Goal: Share content: Share content

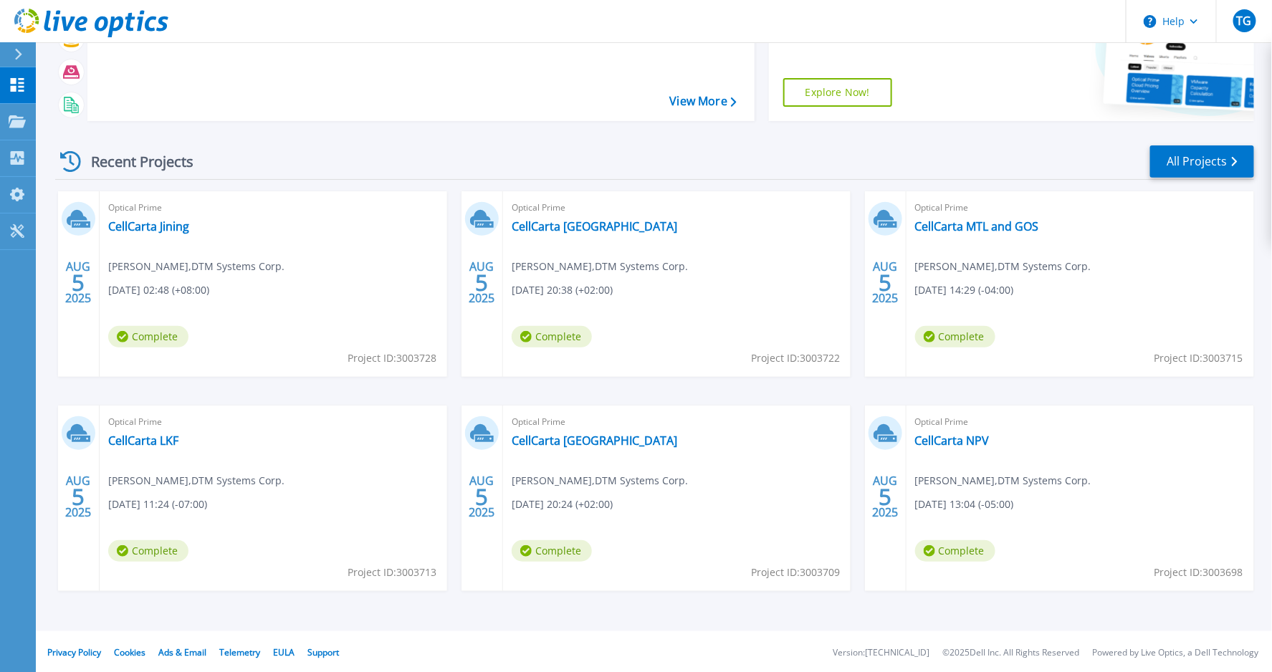
scroll to position [122, 0]
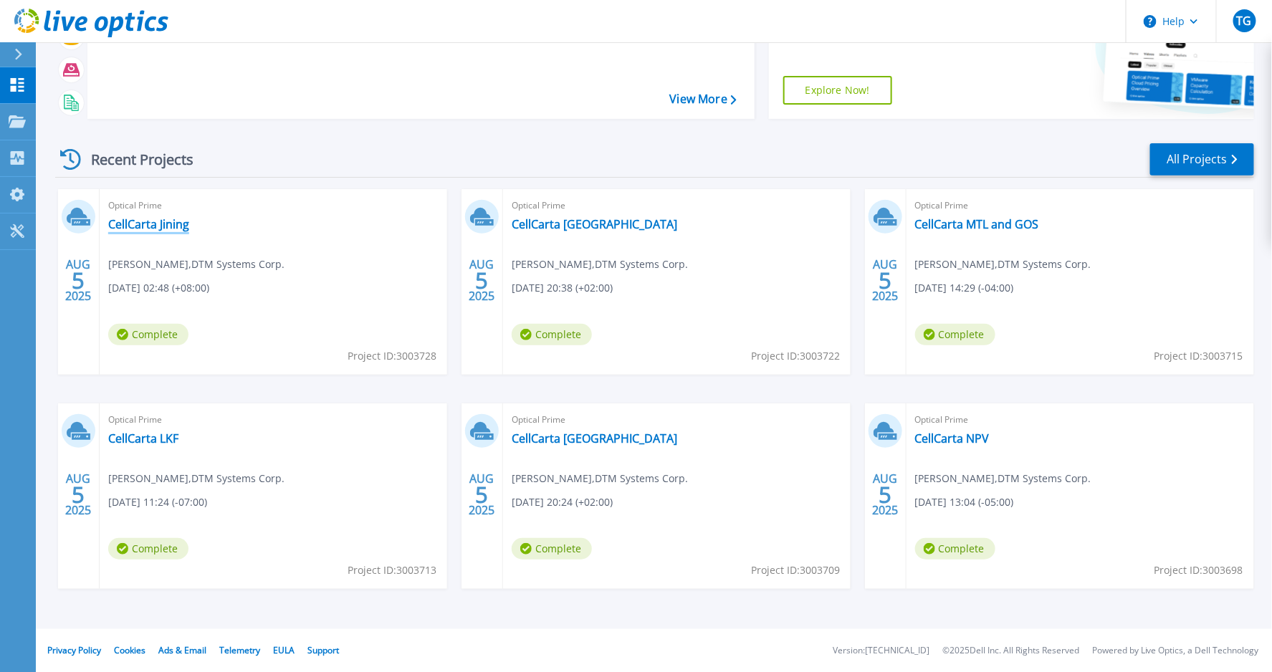
click at [165, 224] on link "CellCarta Jining" at bounding box center [148, 224] width 81 height 14
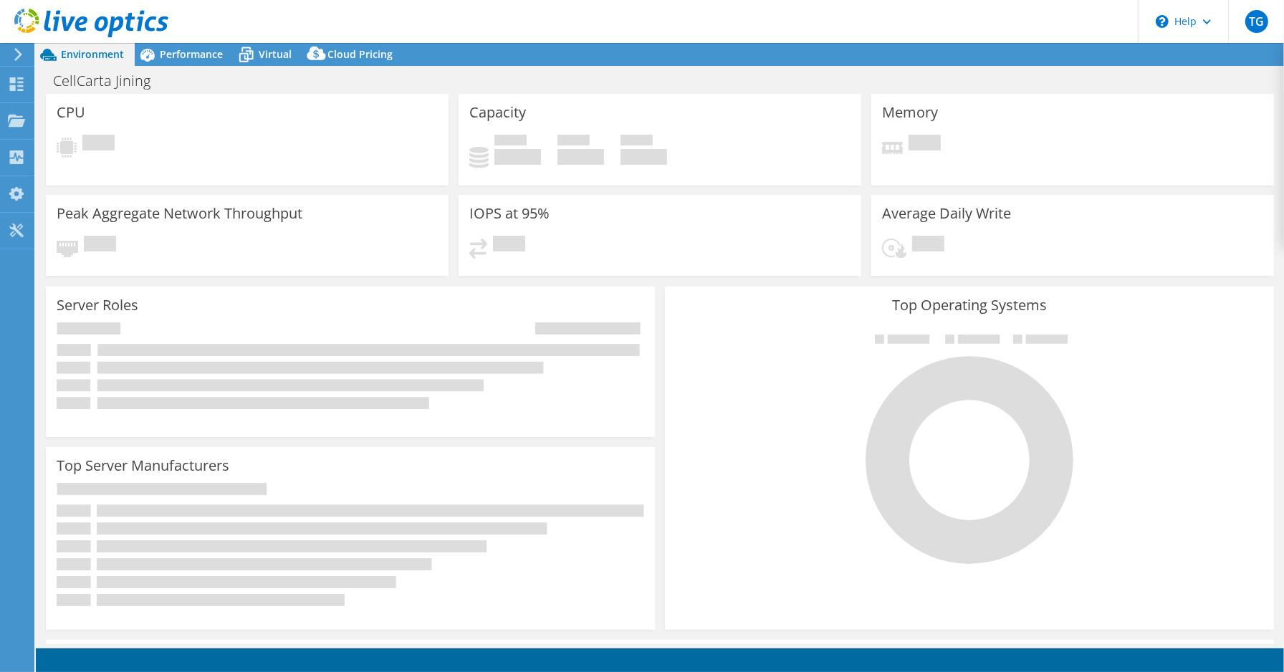
select select "USD"
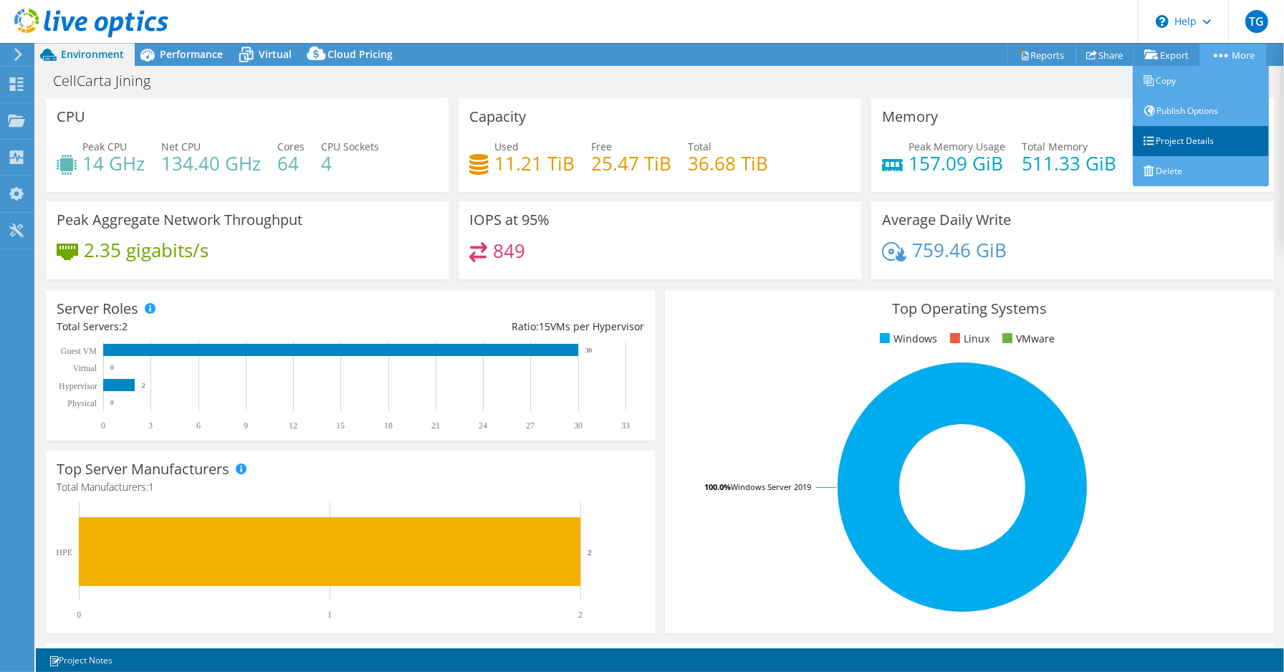
click at [1197, 140] on link "Project Details" at bounding box center [1201, 141] width 136 height 30
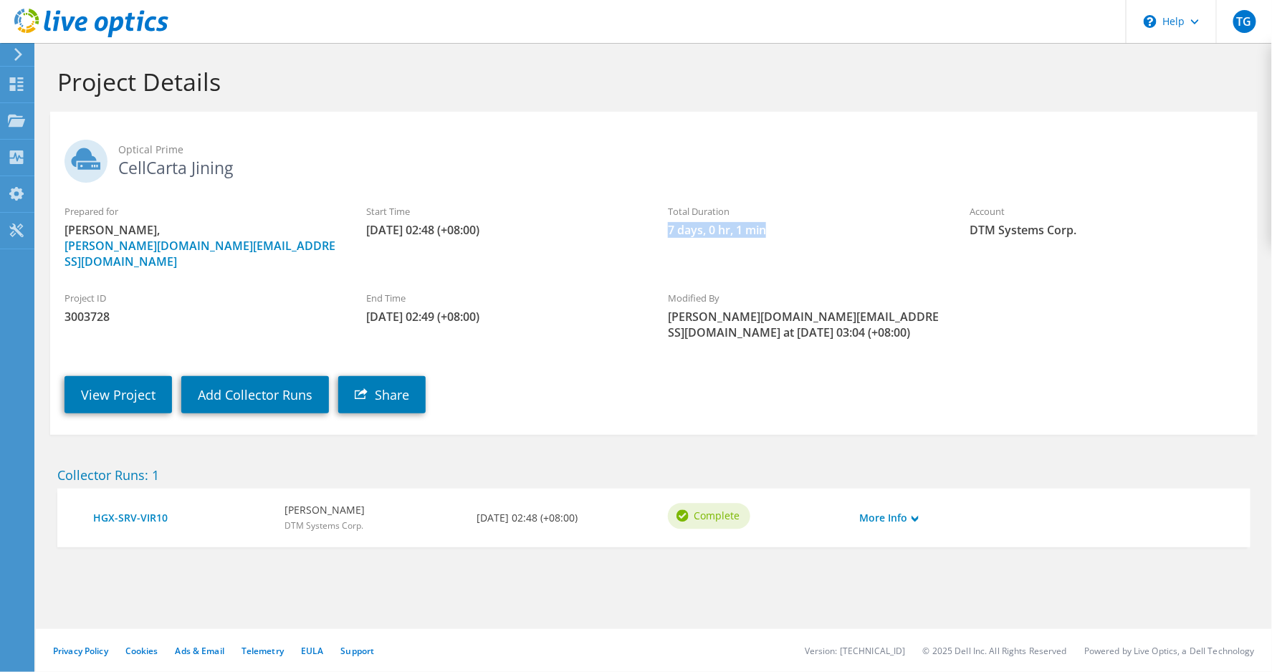
drag, startPoint x: 667, startPoint y: 231, endPoint x: 786, endPoint y: 228, distance: 119.0
click at [786, 228] on div "Total Duration 7 days, 0 hr, 1 min" at bounding box center [805, 221] width 302 height 48
click at [822, 144] on span "Optical Prime" at bounding box center [680, 150] width 1125 height 16
drag, startPoint x: 122, startPoint y: 169, endPoint x: 253, endPoint y: 190, distance: 132.8
click at [232, 172] on h2 "Optical Prime CellCarta Jining" at bounding box center [654, 158] width 1179 height 36
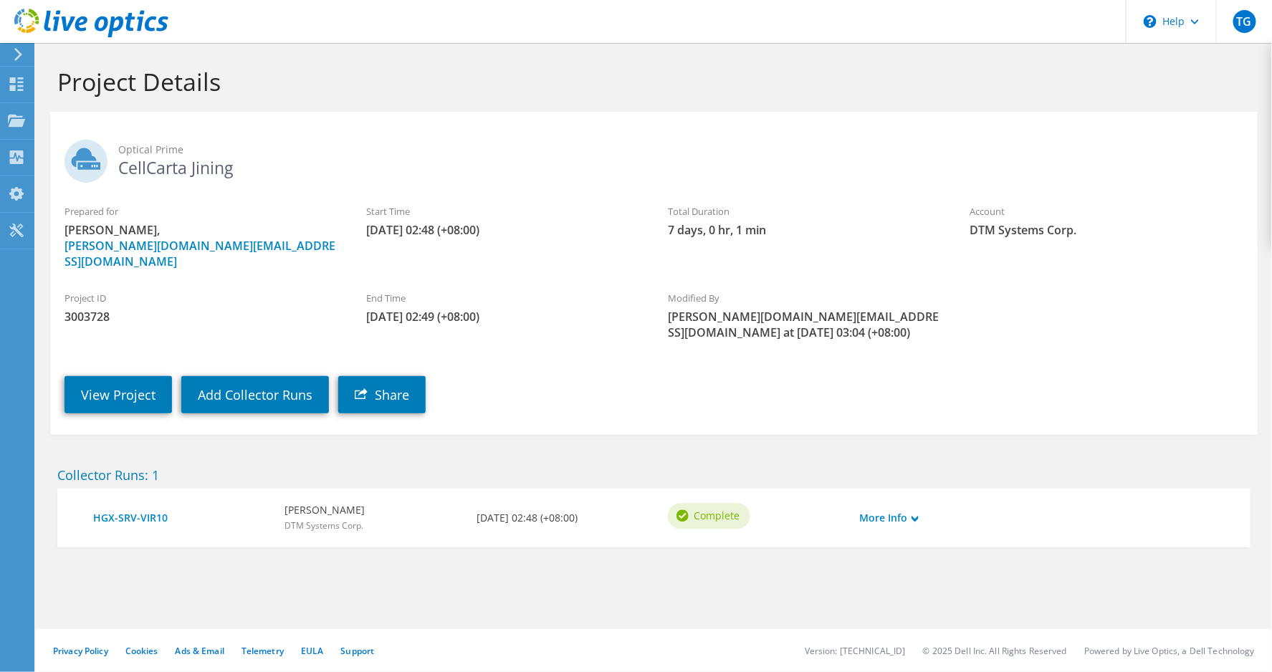
copy h2 "CellCarta Jining"
drag, startPoint x: 668, startPoint y: 232, endPoint x: 768, endPoint y: 231, distance: 99.6
click at [768, 231] on span "7 days, 0 hr, 1 min" at bounding box center [804, 230] width 273 height 16
copy span "7 days, 0 hr, 1 min"
click at [51, 82] on div "Dashboard" at bounding box center [67, 85] width 67 height 36
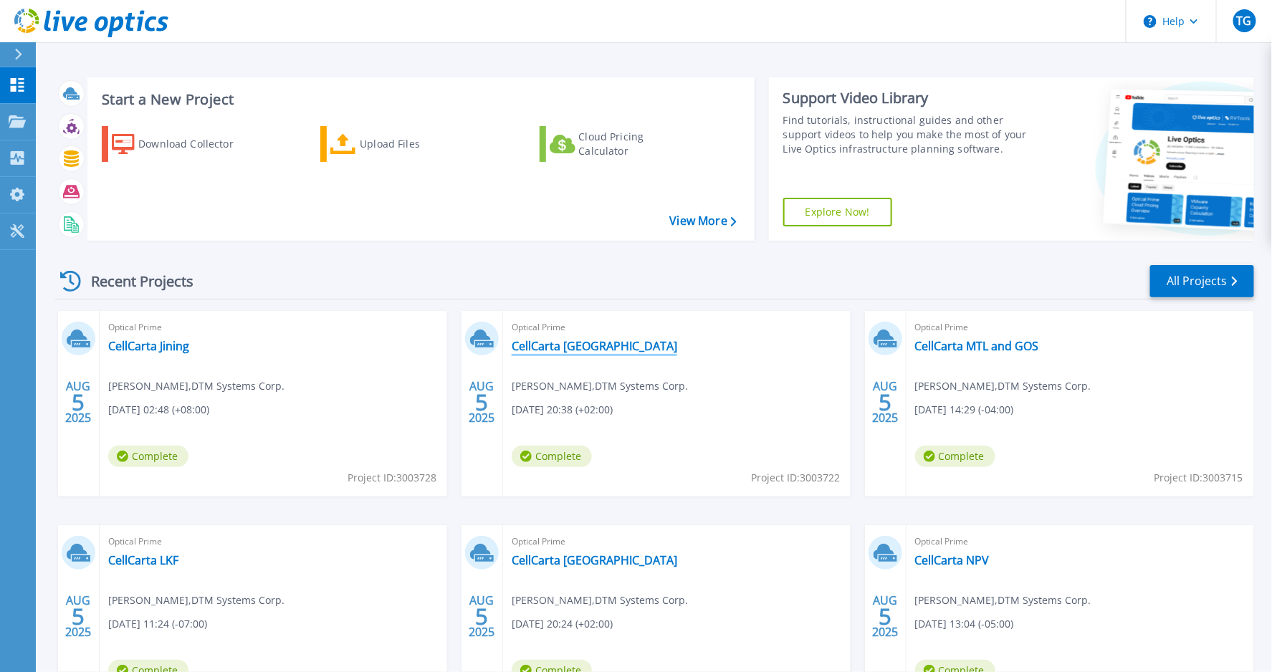
click at [554, 347] on link "CellCarta Antwerp" at bounding box center [595, 346] width 166 height 14
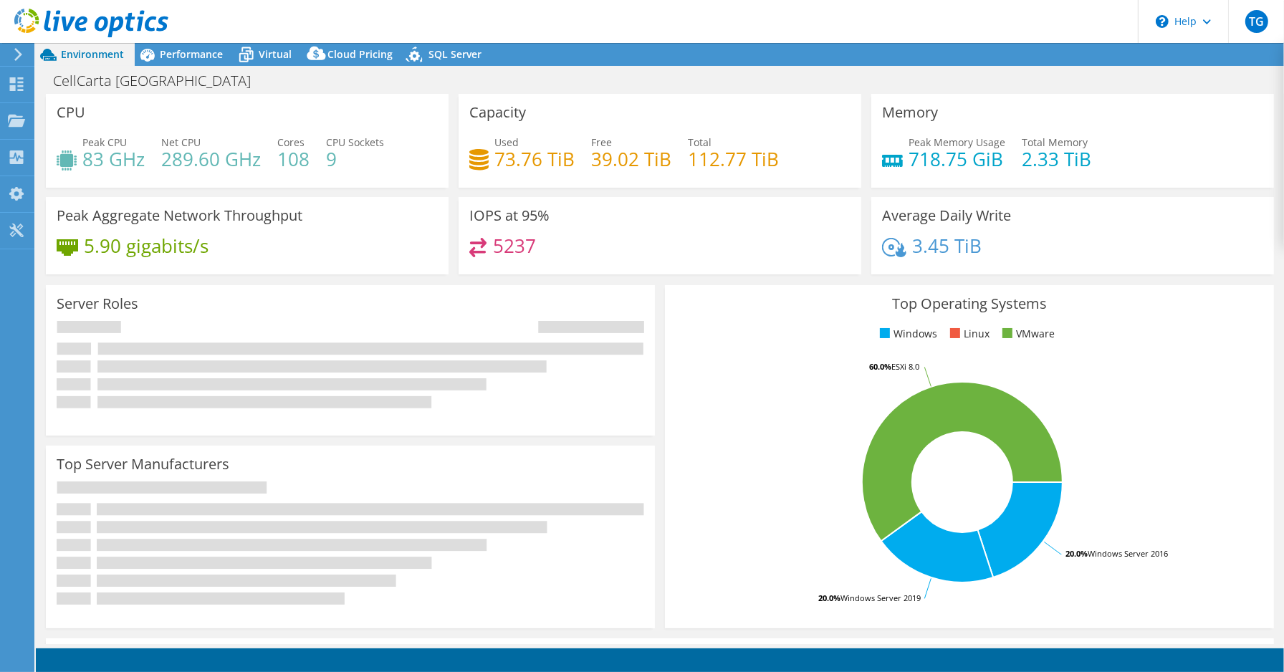
select select "USD"
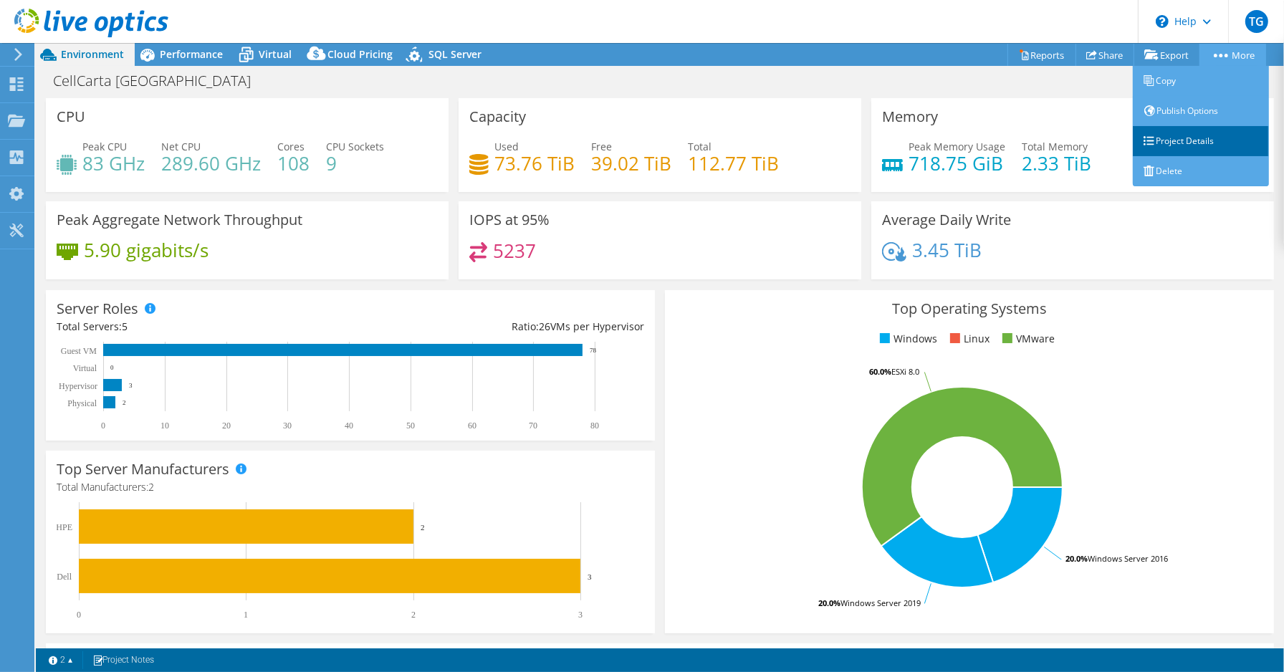
click at [1194, 138] on link "Project Details" at bounding box center [1201, 141] width 136 height 30
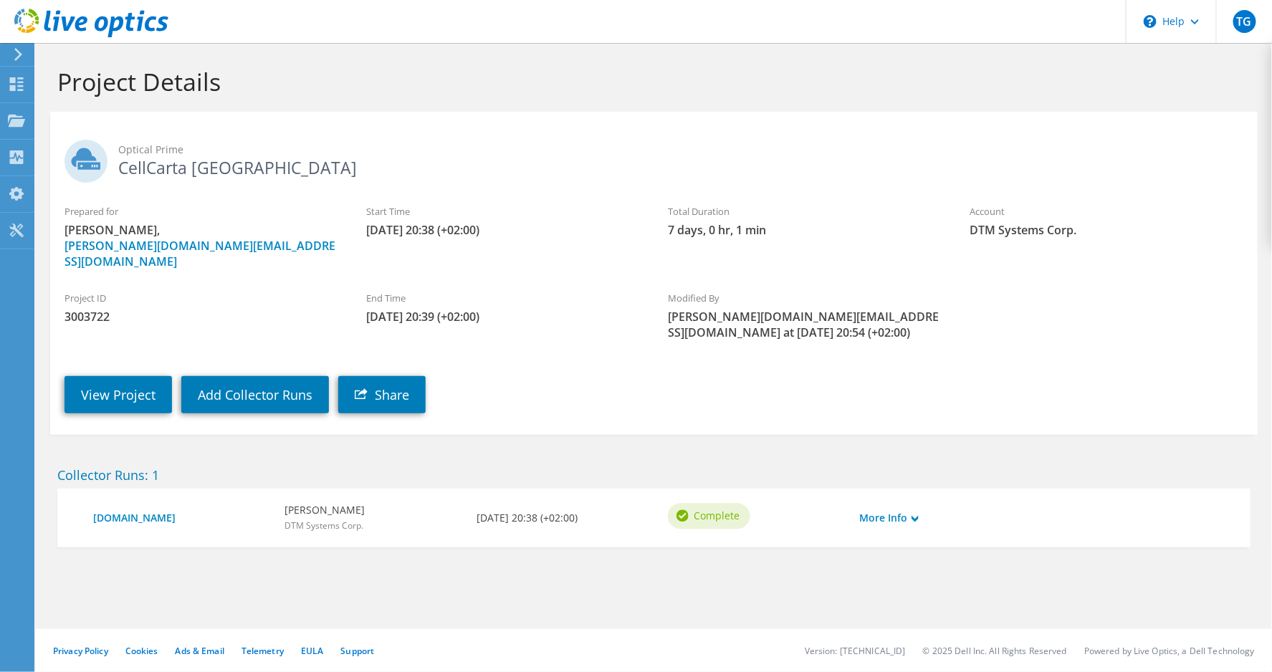
drag, startPoint x: 123, startPoint y: 167, endPoint x: 262, endPoint y: 173, distance: 139.2
click at [262, 173] on h2 "Optical Prime CellCarta Antwerp" at bounding box center [654, 158] width 1179 height 36
copy h2 "CellCarta [GEOGRAPHIC_DATA]"
click at [55, 80] on div "Dashboard" at bounding box center [67, 85] width 67 height 36
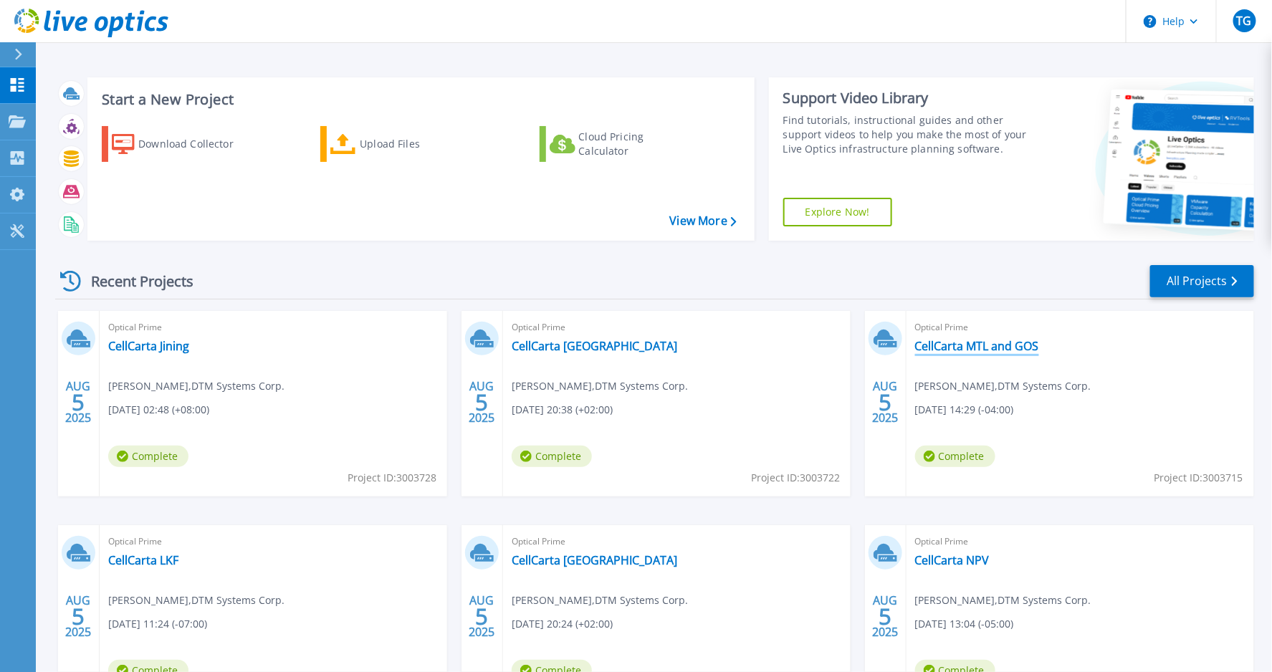
click at [1032, 342] on link "CellCarta MTL and GOS" at bounding box center [977, 346] width 124 height 14
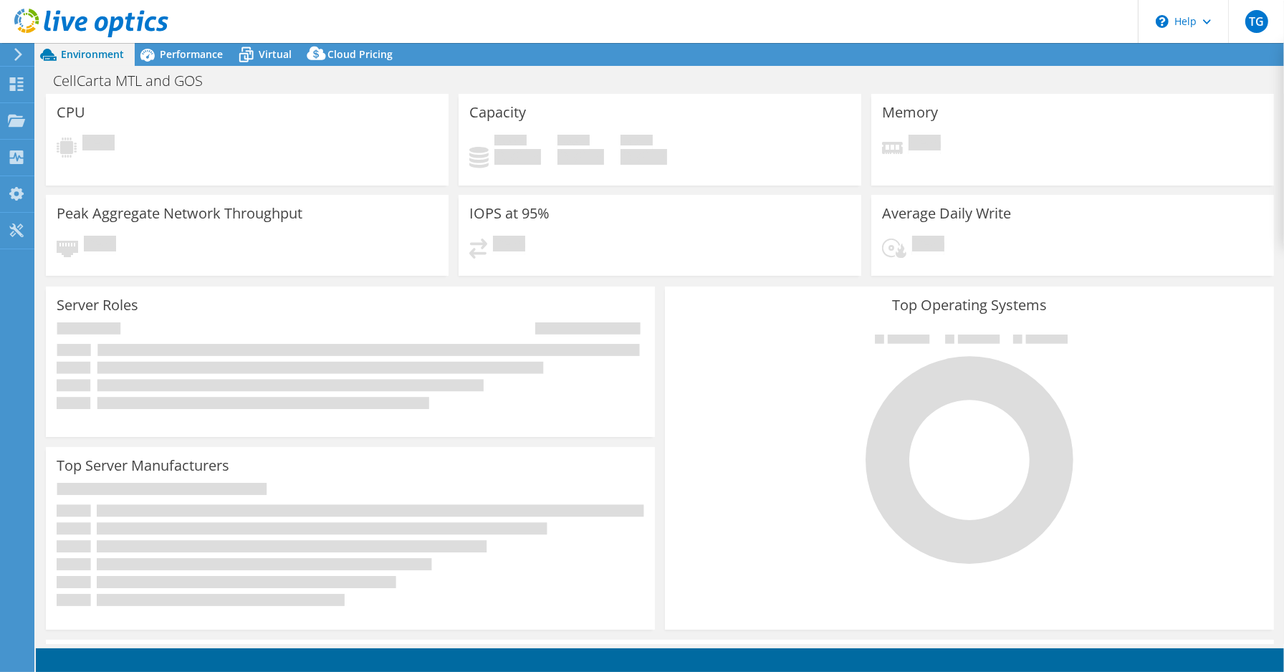
select select "USD"
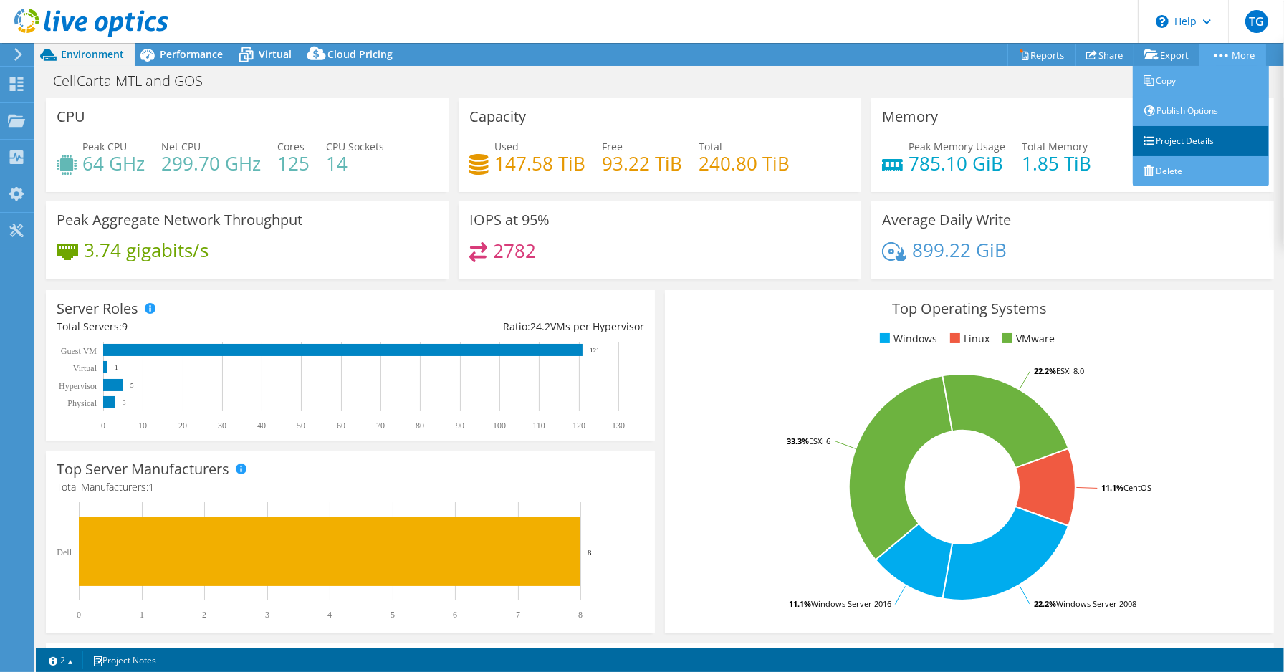
click at [1193, 136] on link "Project Details" at bounding box center [1201, 141] width 136 height 30
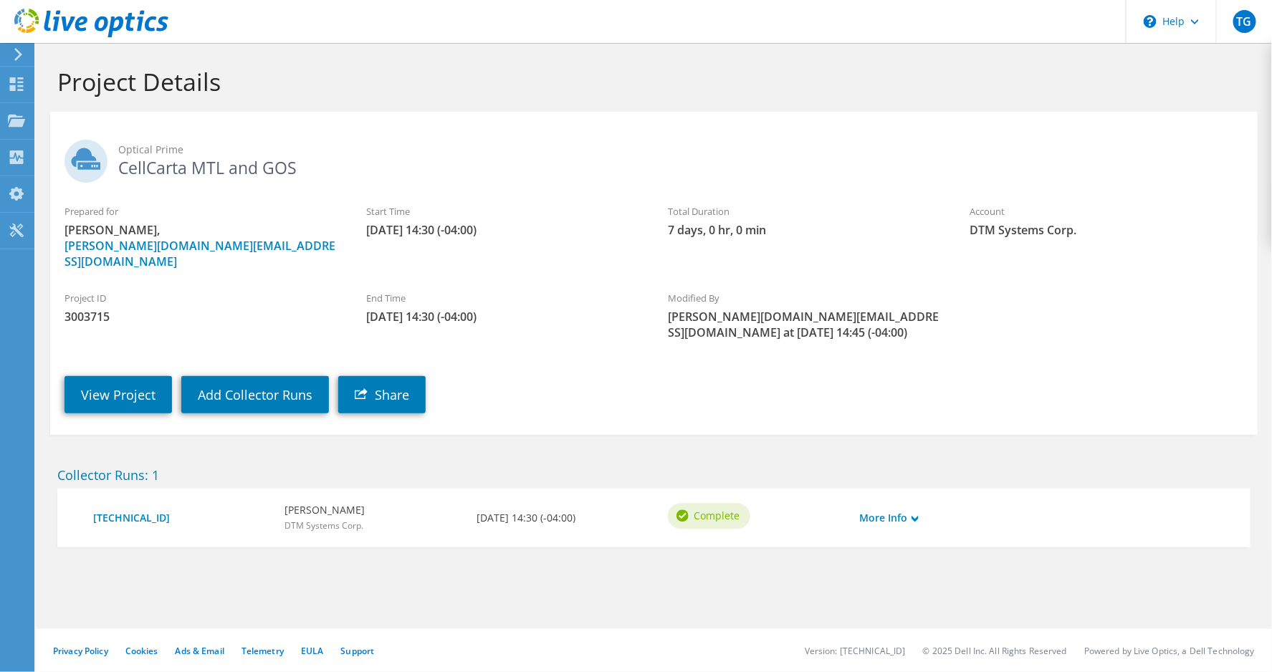
drag, startPoint x: 120, startPoint y: 168, endPoint x: 314, endPoint y: 169, distance: 194.2
click at [314, 169] on h2 "Optical Prime CellCarta MTL and GOS" at bounding box center [654, 158] width 1179 height 36
copy h2 "CellCarta MTL and GOS"
click at [653, 103] on div "Project Details" at bounding box center [654, 77] width 1222 height 69
drag, startPoint x: 366, startPoint y: 227, endPoint x: 512, endPoint y: 298, distance: 163.2
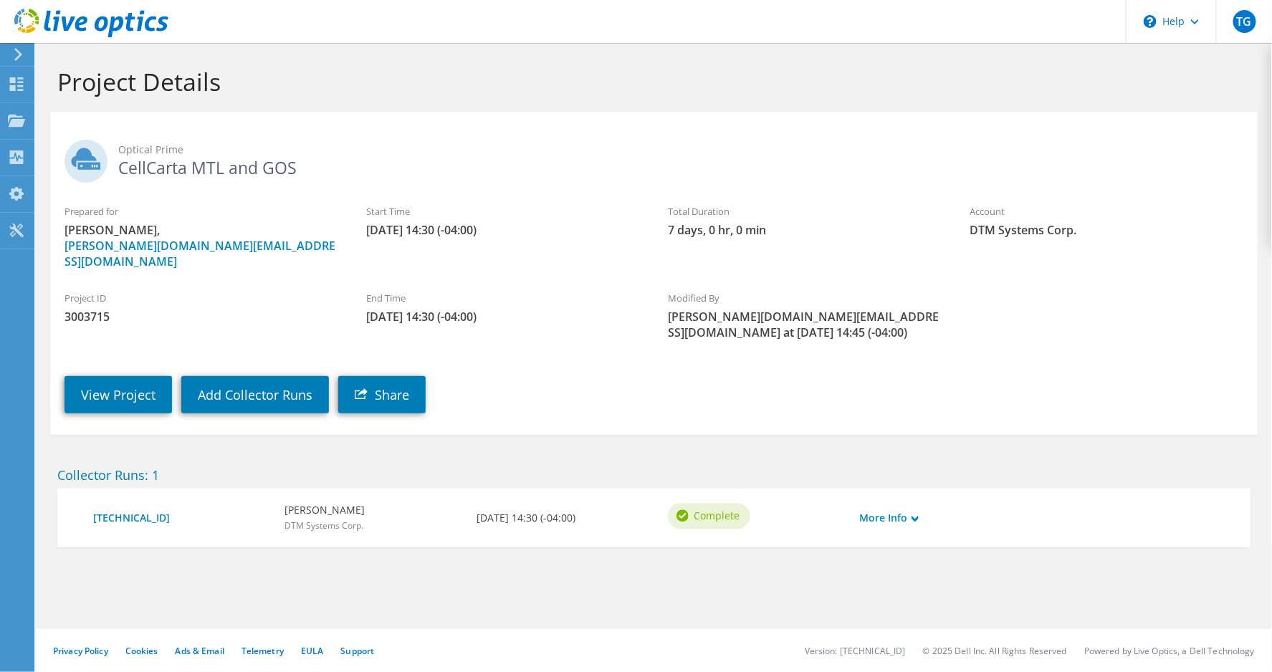
click at [512, 298] on section "Optical Prime CellCarta MTL and GOS Prepared for [PERSON_NAME], [PERSON_NAME][D…" at bounding box center [654, 273] width 1208 height 323
copy section "[DATE] 14:30 (-04:00) Total Duration 7 days, 0 hr, 0 min Account DTM Systems Co…"
click at [62, 75] on div "Dashboard" at bounding box center [67, 85] width 67 height 36
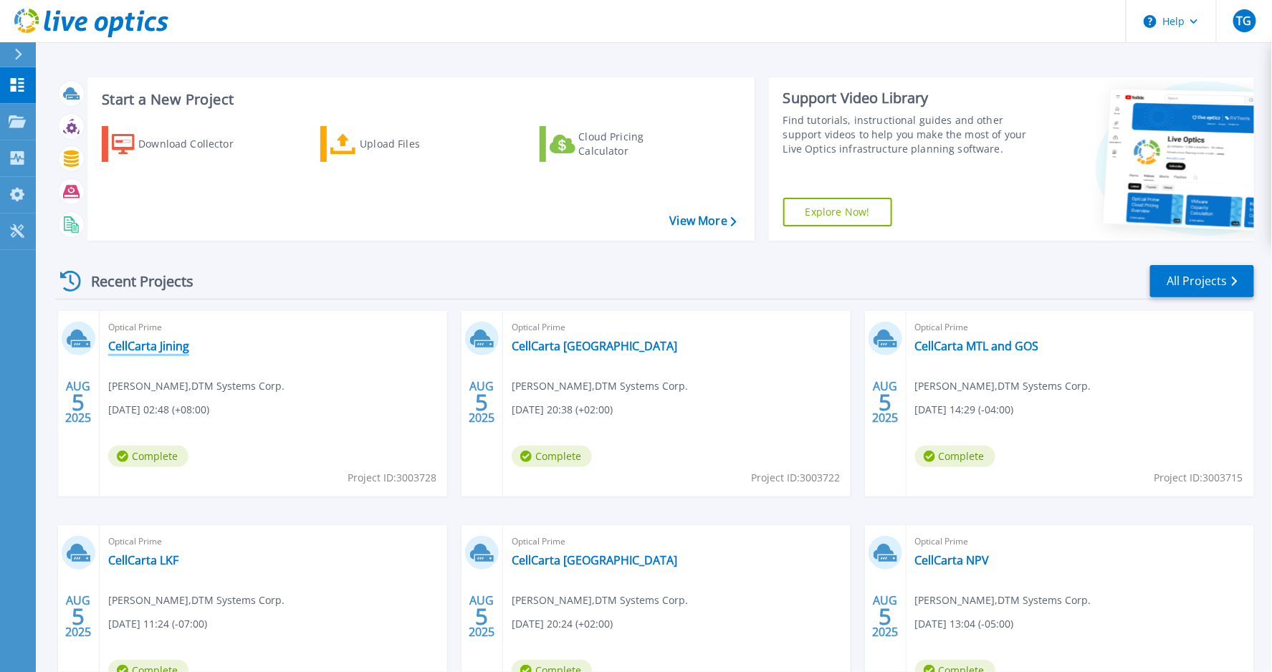
click at [176, 348] on link "CellCarta Jining" at bounding box center [148, 346] width 81 height 14
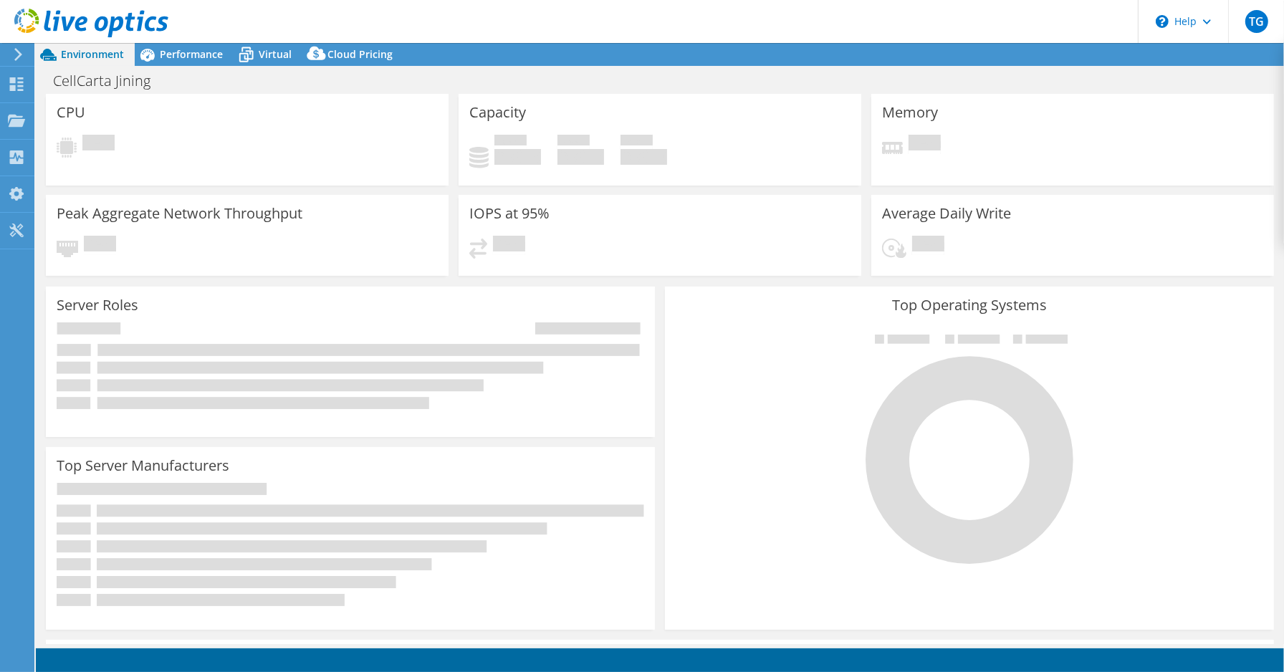
select select "USD"
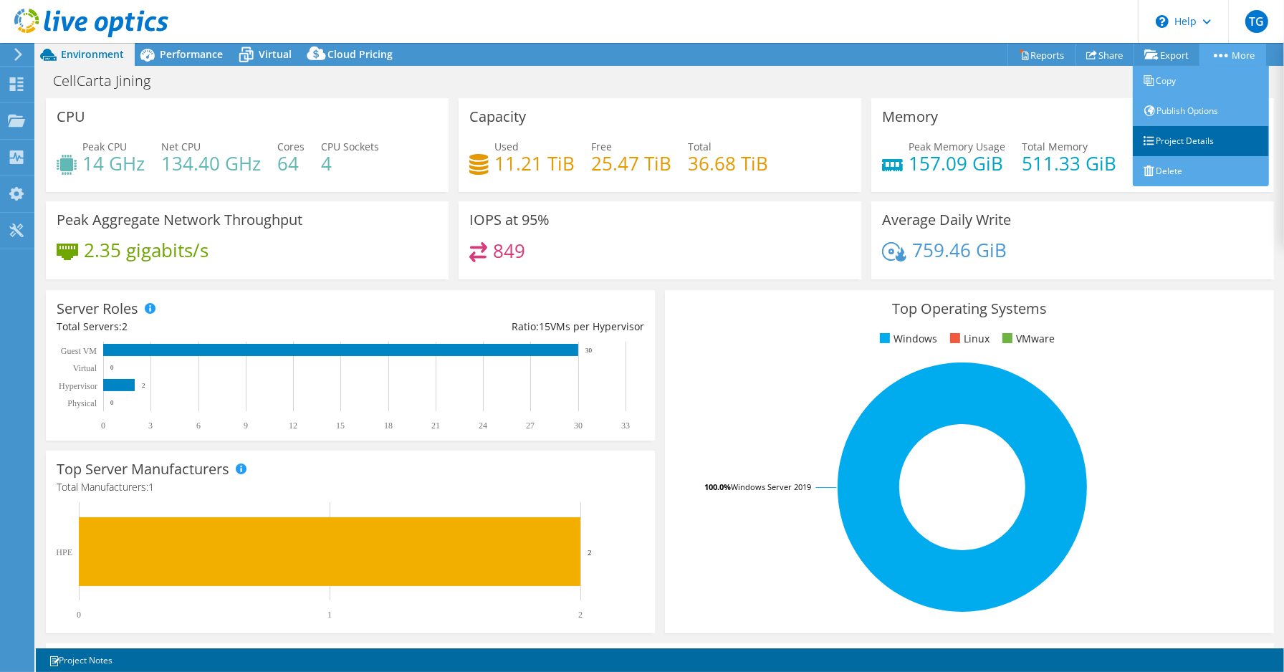
click at [1177, 135] on link "Project Details" at bounding box center [1201, 141] width 136 height 30
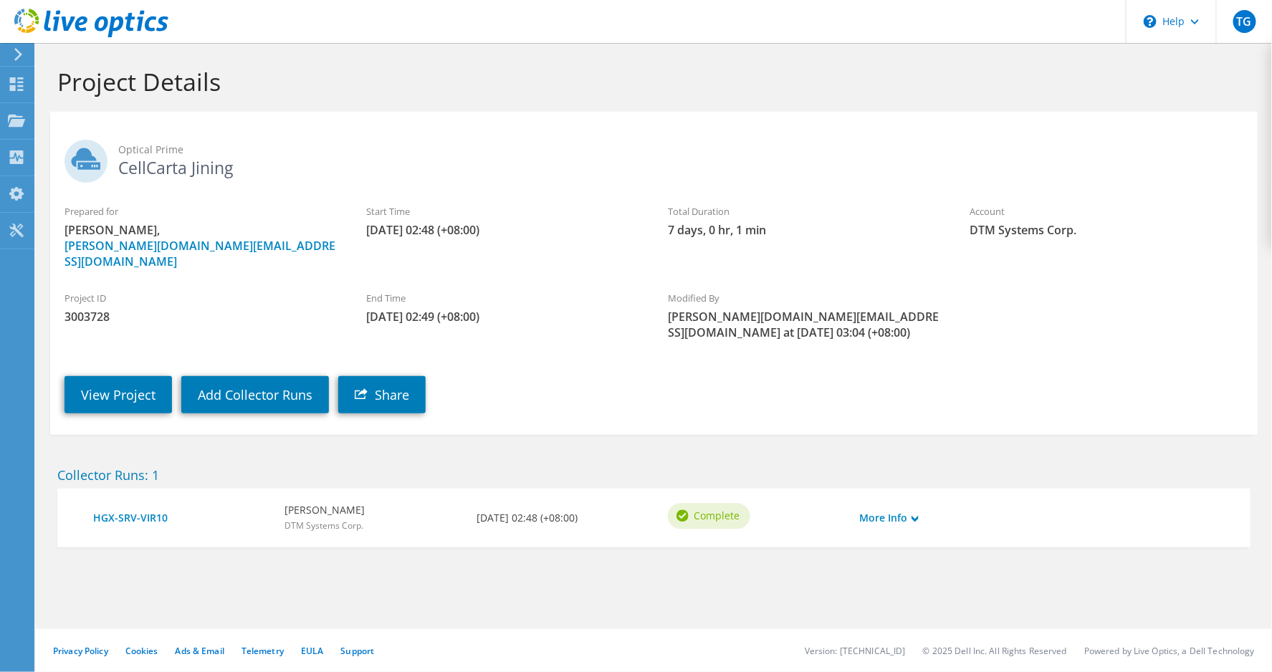
drag, startPoint x: 368, startPoint y: 229, endPoint x: 514, endPoint y: 301, distance: 162.8
click at [514, 301] on section "Optical Prime CellCarta Jining Prepared for [PERSON_NAME], [PERSON_NAME][DOMAIN…" at bounding box center [654, 273] width 1208 height 323
copy section "[DATE] 02:48 (+08:00) Total Duration 7 days, 0 hr, 1 min Account DTM Systems Co…"
click at [63, 82] on div "Dashboard" at bounding box center [67, 85] width 67 height 36
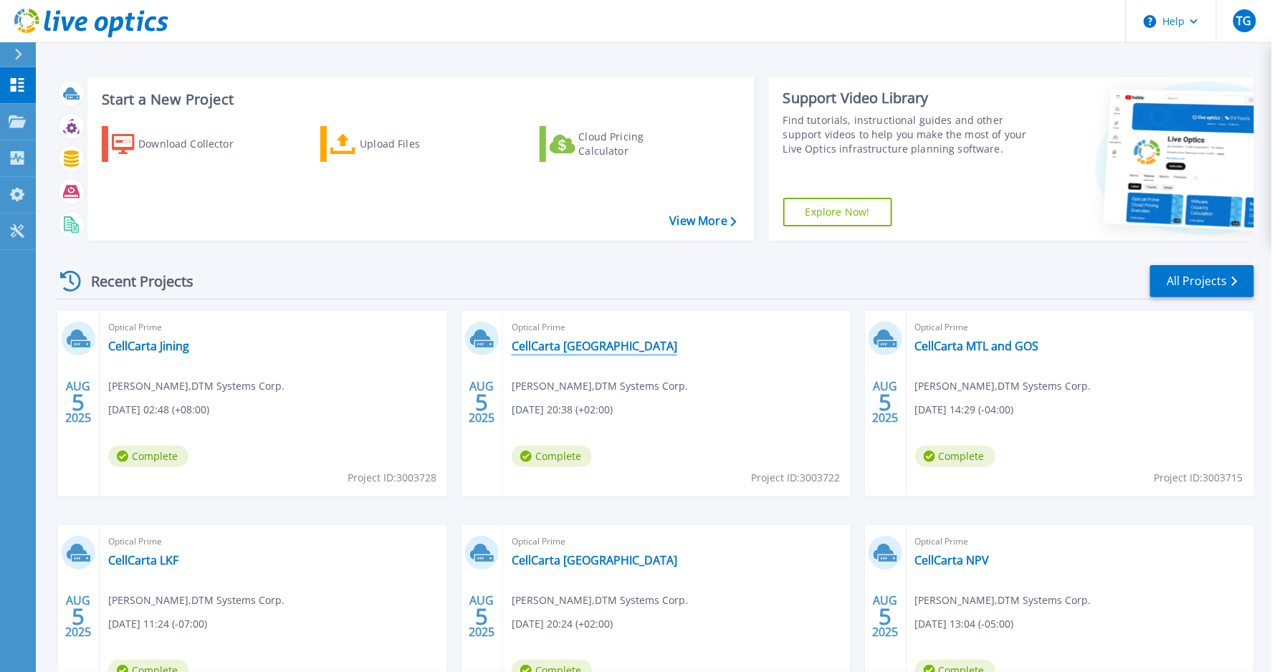
click at [593, 348] on link "CellCarta Antwerp" at bounding box center [595, 346] width 166 height 14
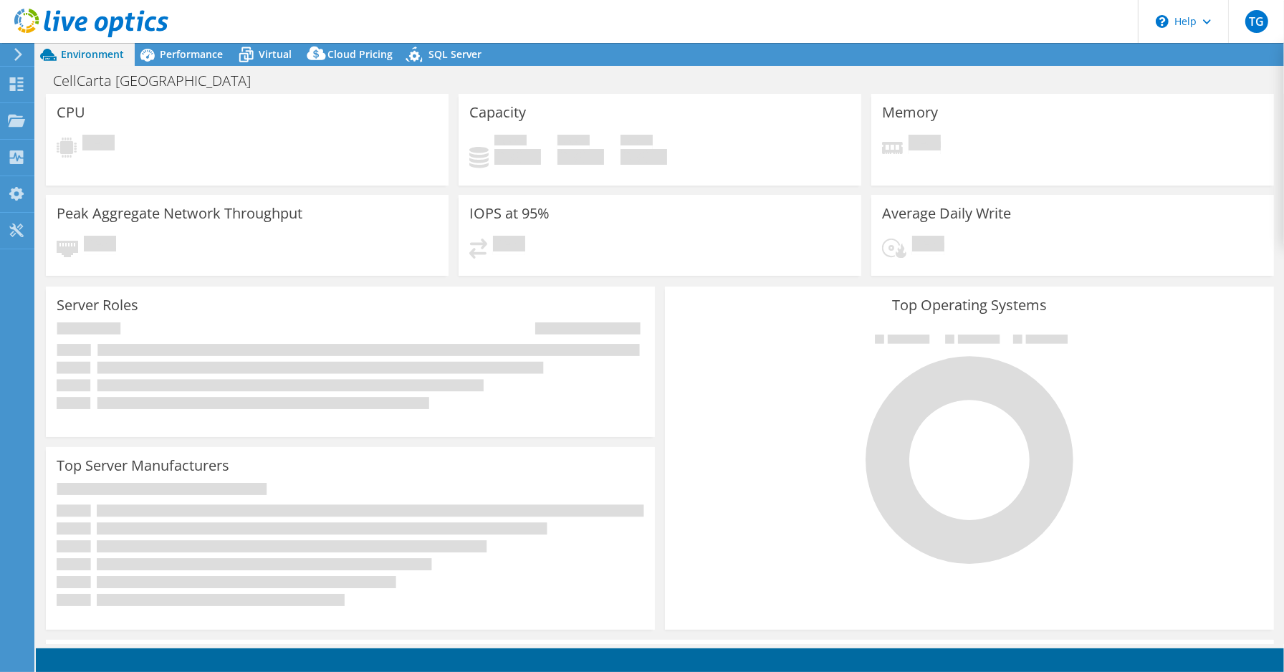
select select "USD"
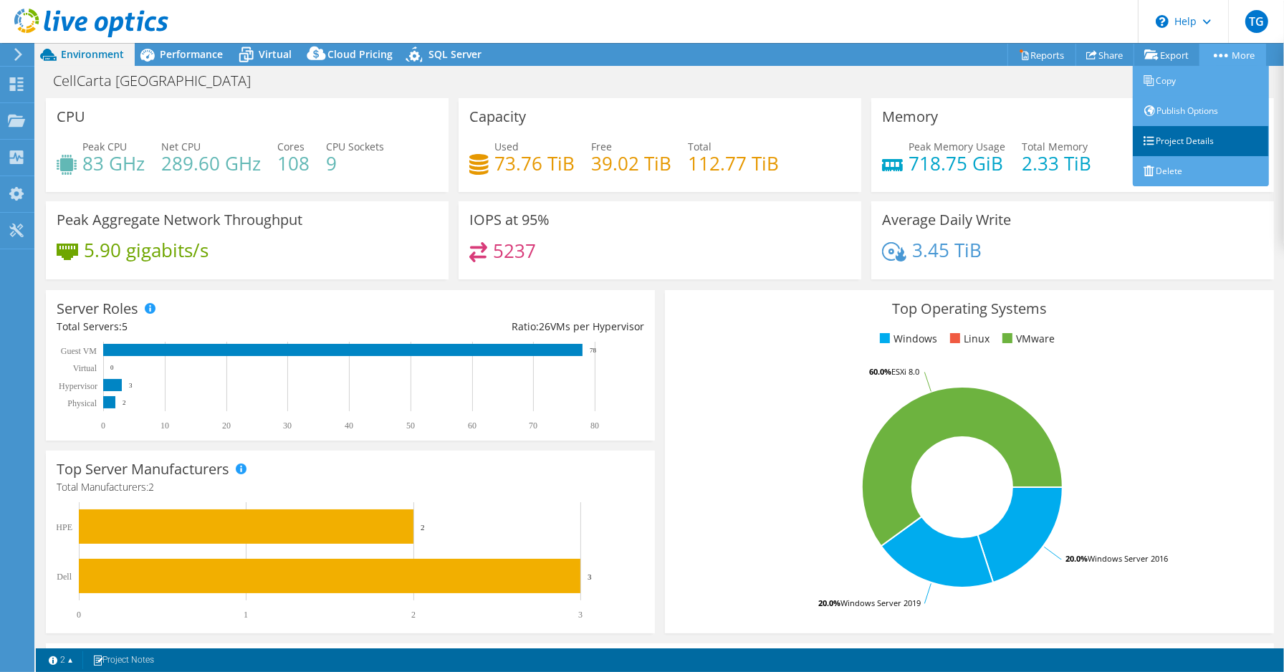
click at [1186, 138] on link "Project Details" at bounding box center [1201, 141] width 136 height 30
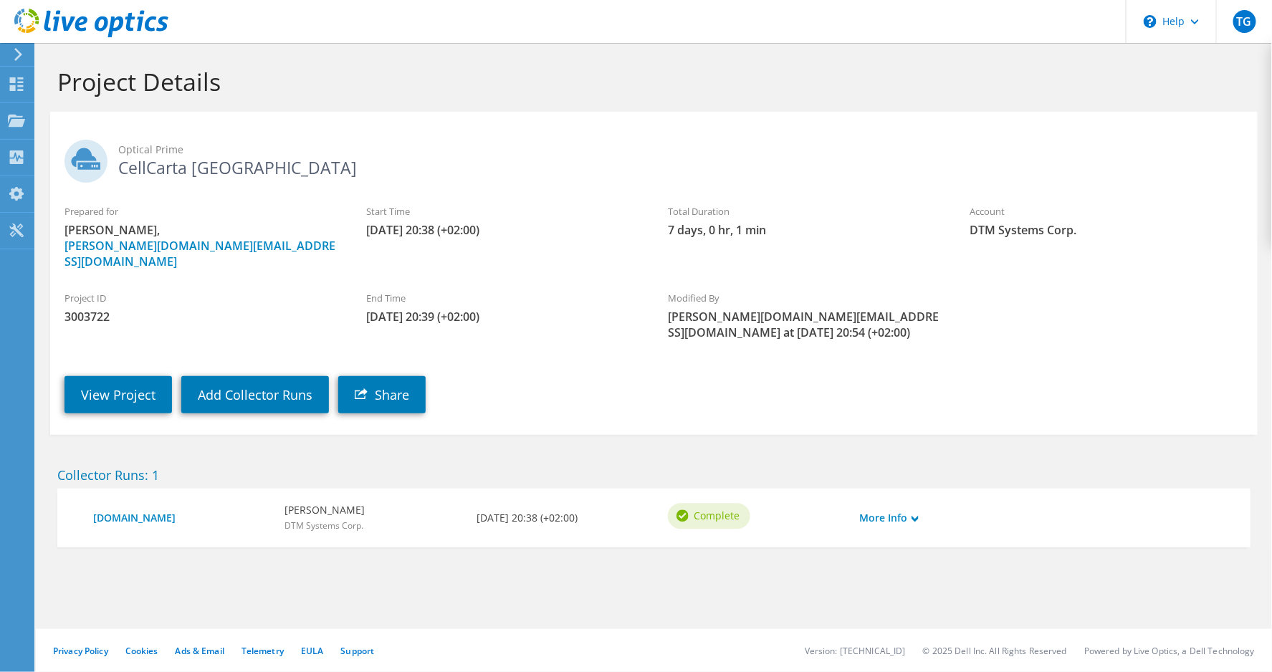
drag, startPoint x: 367, startPoint y: 230, endPoint x: 521, endPoint y: 230, distance: 154.1
click at [521, 230] on span "08/05/2025, 20:38 (+02:00)" at bounding box center [502, 230] width 273 height 16
copy span "08/05/2025, 20:38 (+02:00)"
drag, startPoint x: 367, startPoint y: 302, endPoint x: 511, endPoint y: 304, distance: 144.1
click at [511, 309] on span "08/12/2025, 20:39 (+02:00)" at bounding box center [502, 317] width 273 height 16
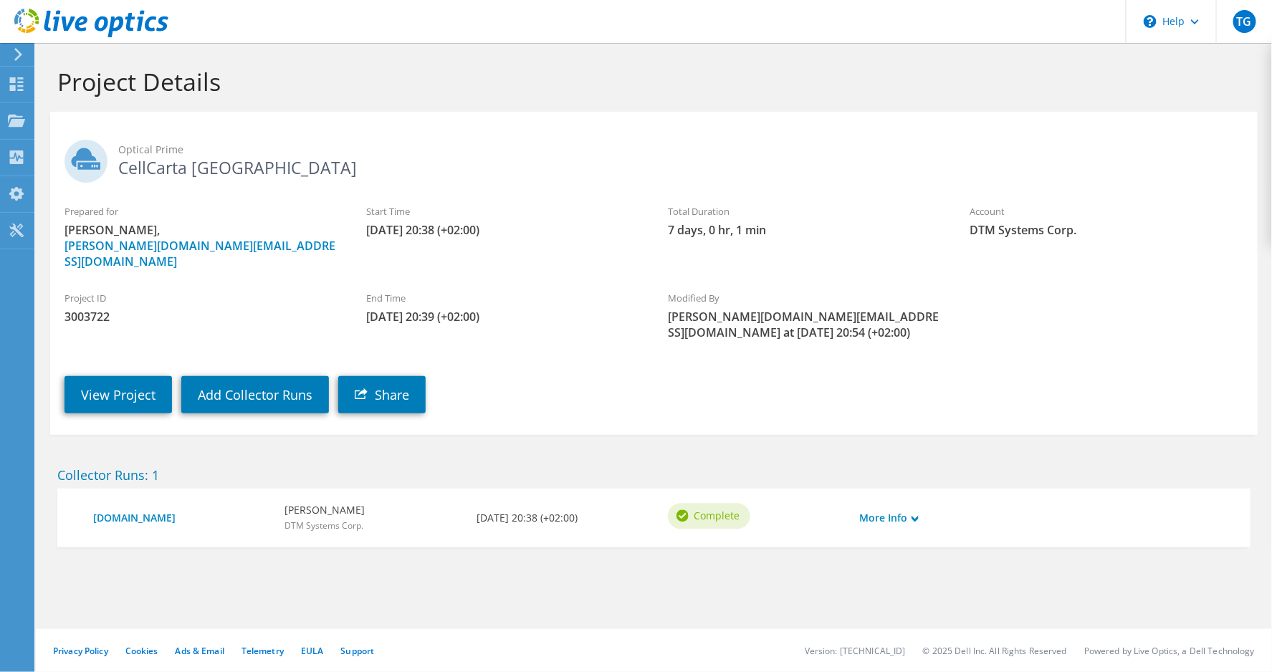
copy span "08/12/2025, 20:39 (+02:00)"
click at [58, 81] on div "Dashboard" at bounding box center [67, 85] width 67 height 36
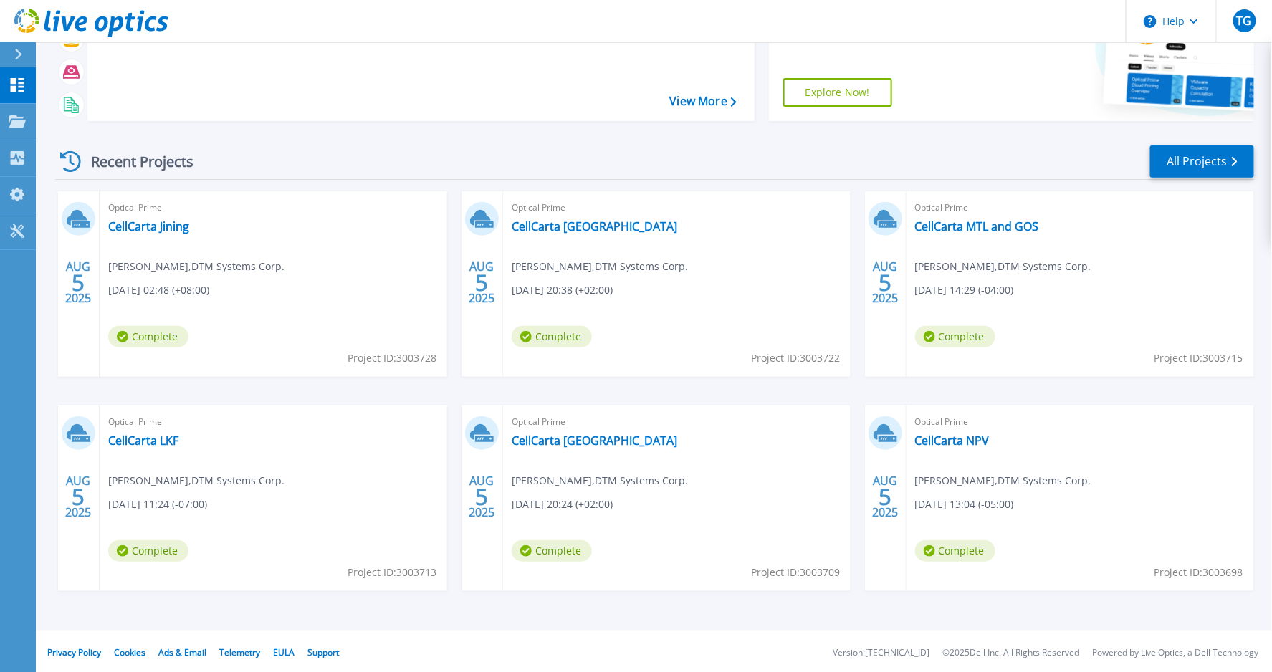
scroll to position [122, 0]
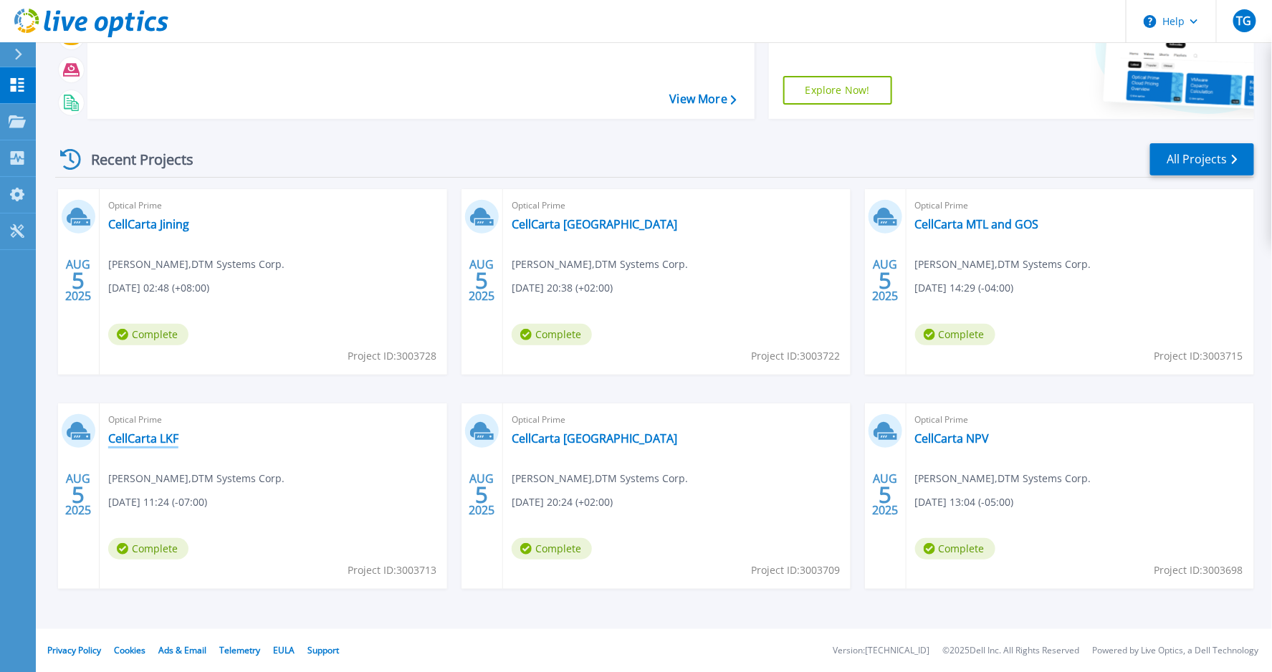
click at [147, 439] on link "CellCarta LKF" at bounding box center [143, 438] width 70 height 14
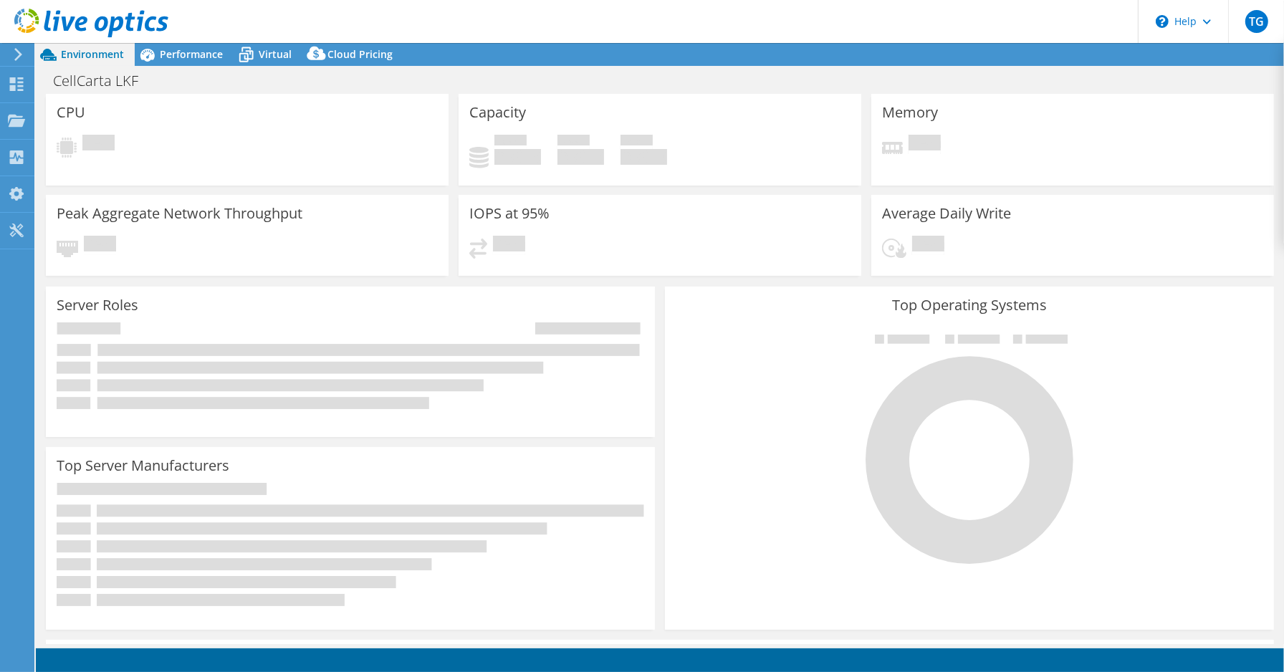
select select "USD"
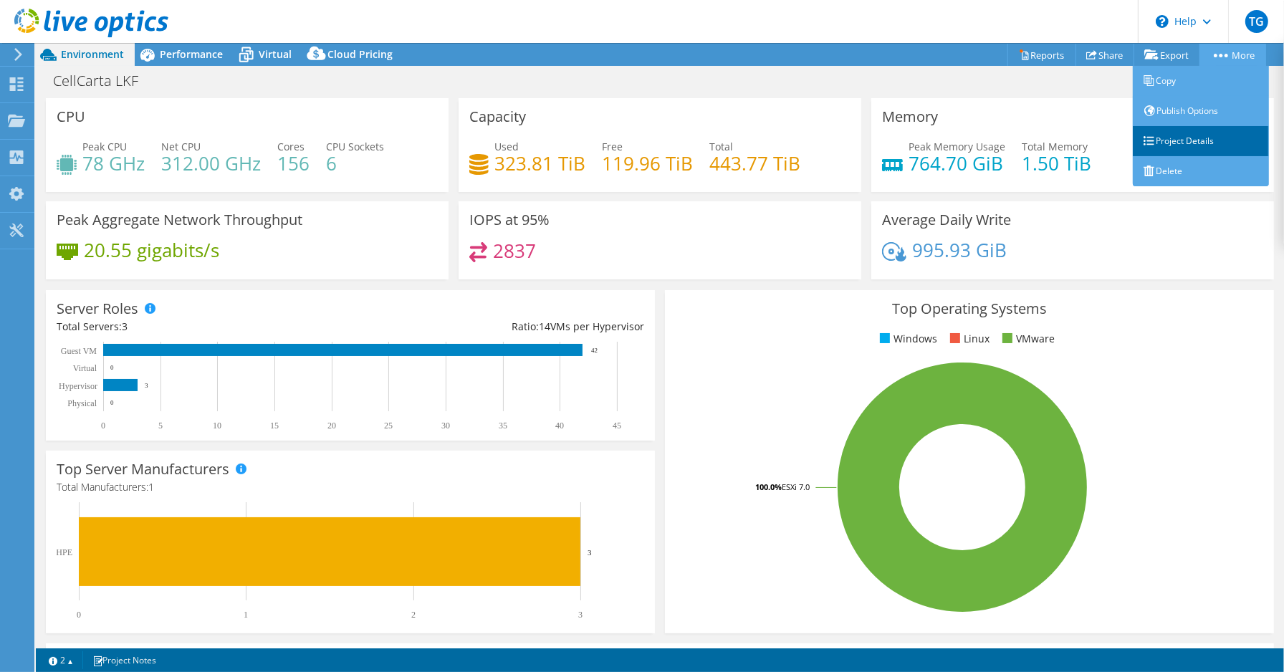
click at [1193, 140] on link "Project Details" at bounding box center [1201, 141] width 136 height 30
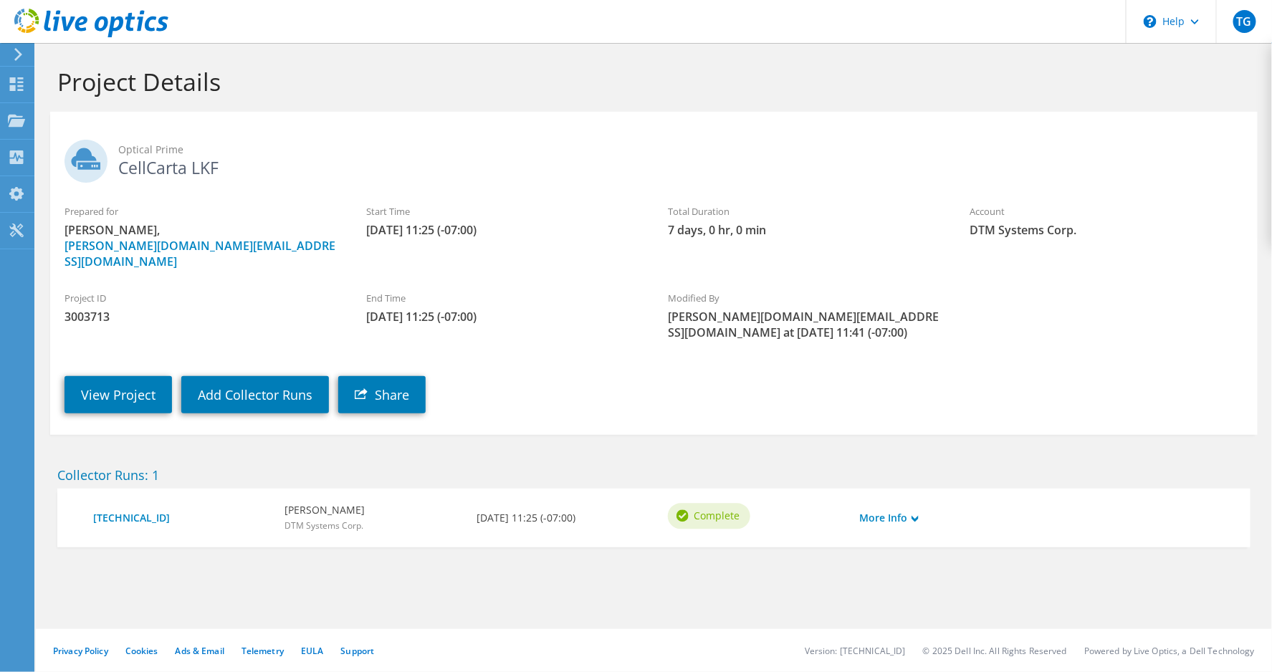
drag, startPoint x: 368, startPoint y: 228, endPoint x: 512, endPoint y: 231, distance: 143.4
click at [512, 231] on span "[DATE] 11:25 (-07:00)" at bounding box center [502, 230] width 273 height 16
click at [125, 171] on h2 "Optical Prime CellCarta LKF" at bounding box center [654, 158] width 1179 height 36
drag, startPoint x: 120, startPoint y: 166, endPoint x: 219, endPoint y: 166, distance: 99.6
click at [219, 166] on h2 "Optical Prime CellCarta LKF" at bounding box center [654, 158] width 1179 height 36
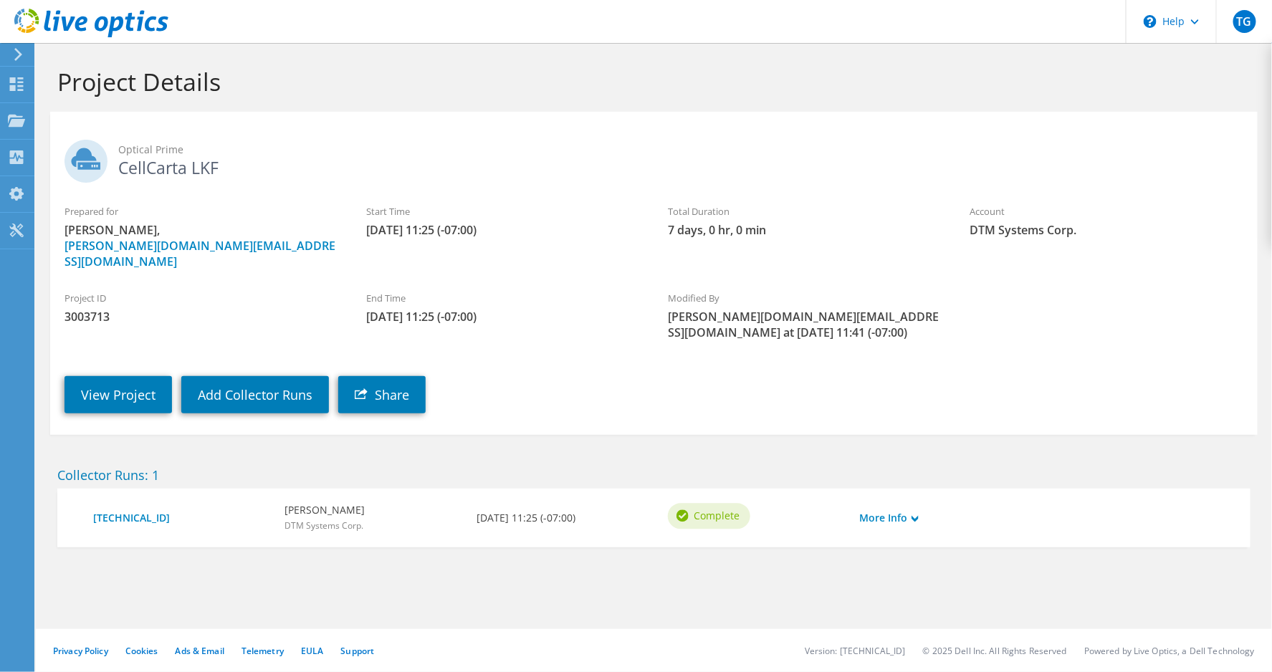
copy h2 "CellCarta LKF"
drag, startPoint x: 368, startPoint y: 228, endPoint x: 538, endPoint y: 263, distance: 173.4
click at [512, 233] on span "08/05/2025, 11:25 (-07:00)" at bounding box center [502, 230] width 273 height 16
copy span "08/05/2025, 11:25 (-07:00)"
drag, startPoint x: 366, startPoint y: 301, endPoint x: 516, endPoint y: 295, distance: 150.6
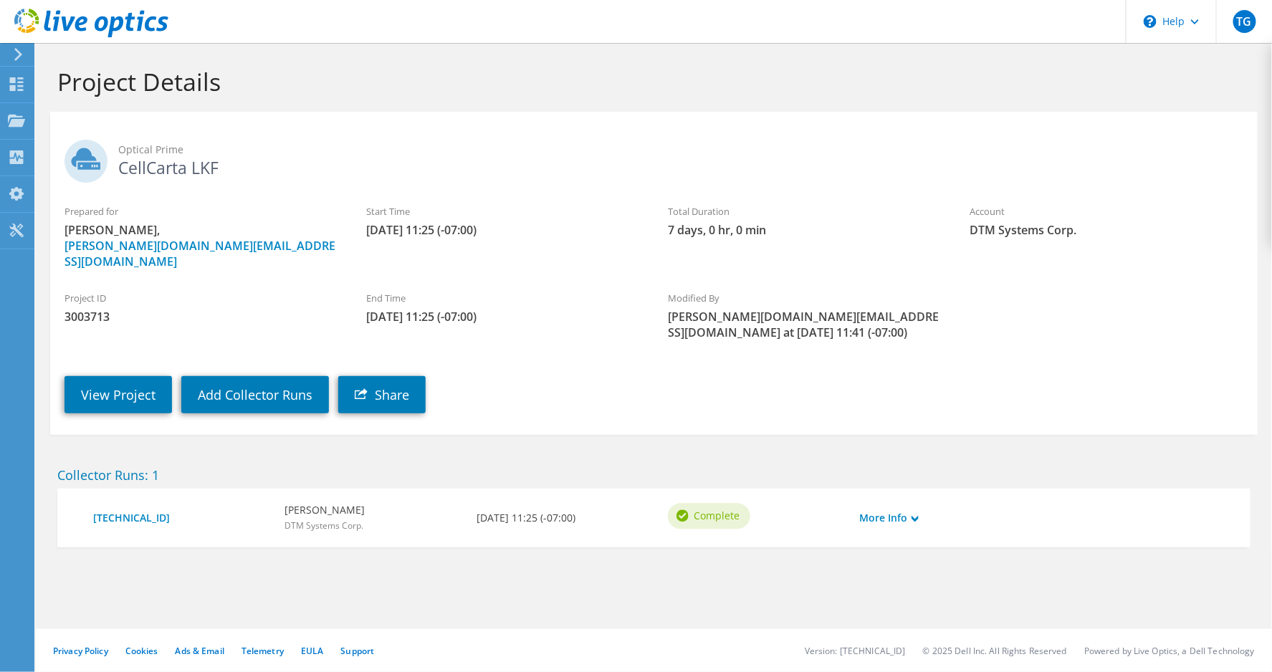
click at [516, 295] on div "End Time 08/12/2025, 11:25 (-07:00)" at bounding box center [503, 308] width 302 height 48
copy span "08/12/2025, 11:25 (-07:00)"
click at [75, 83] on div "Dashboard" at bounding box center [67, 85] width 67 height 36
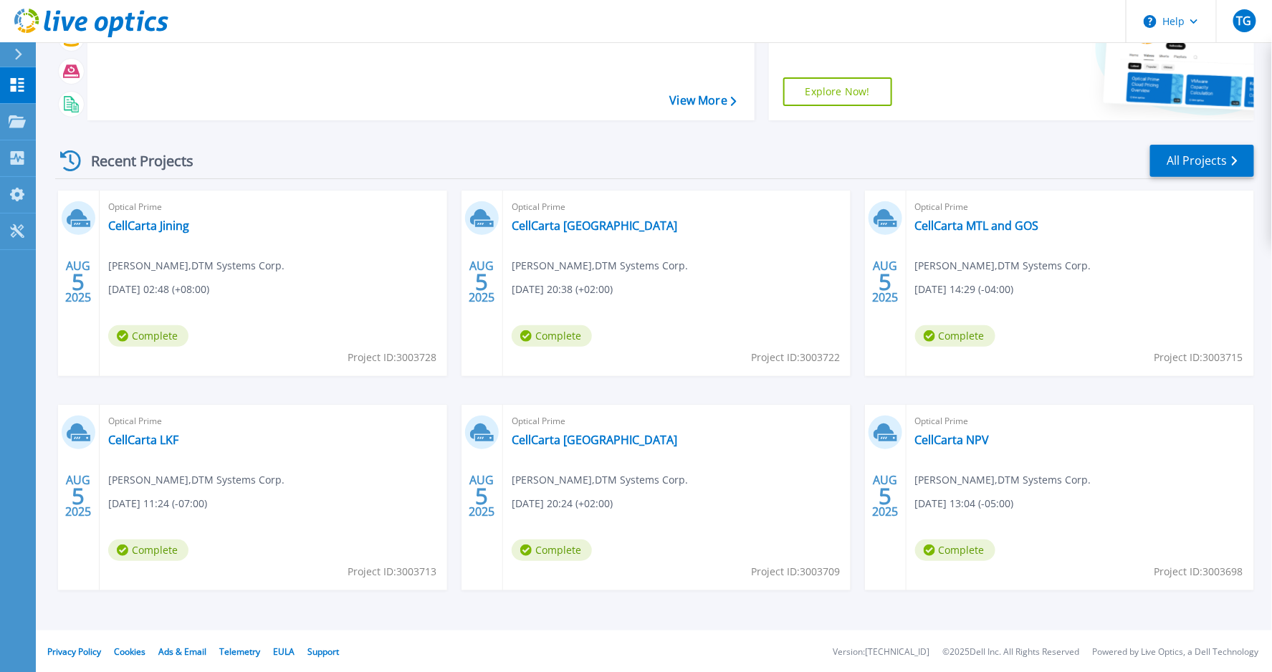
scroll to position [122, 0]
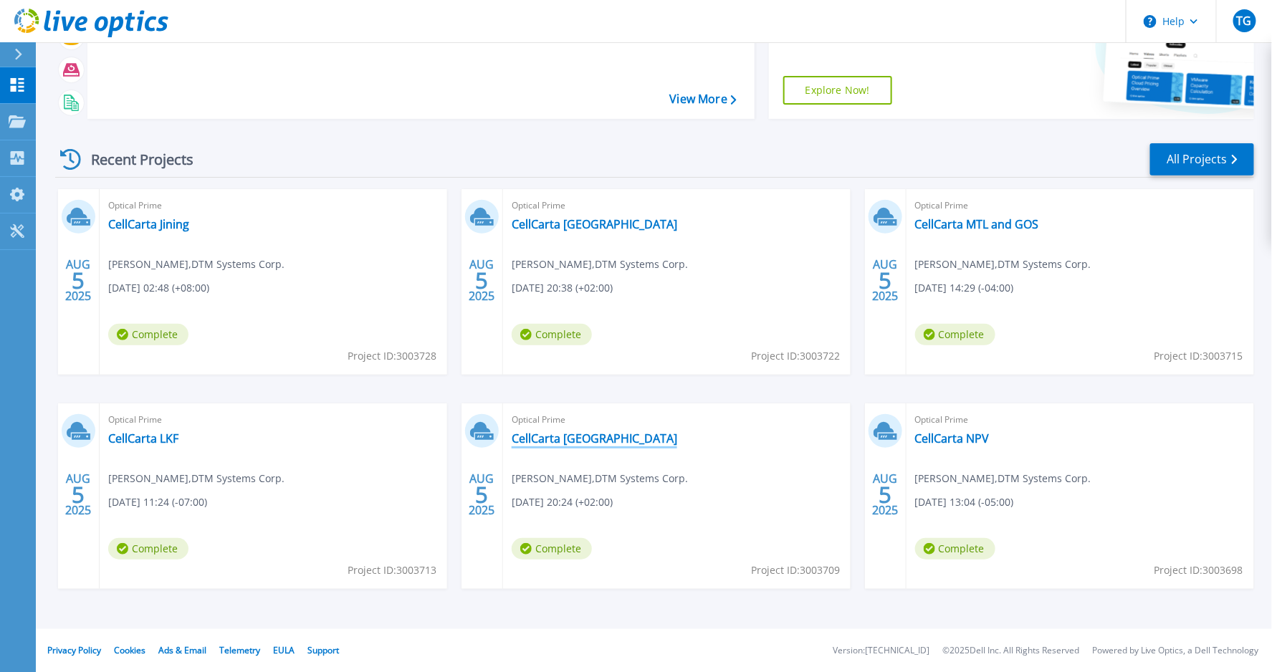
click at [576, 439] on link "CellCarta [GEOGRAPHIC_DATA]" at bounding box center [595, 438] width 166 height 14
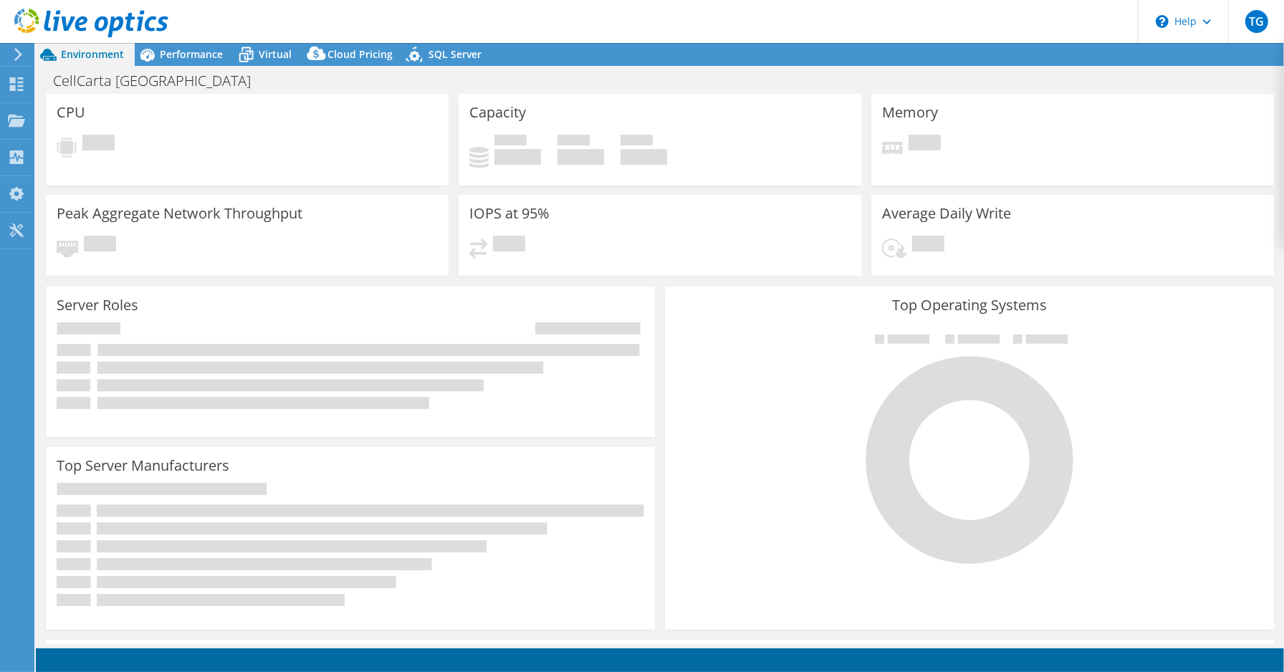
select select "USD"
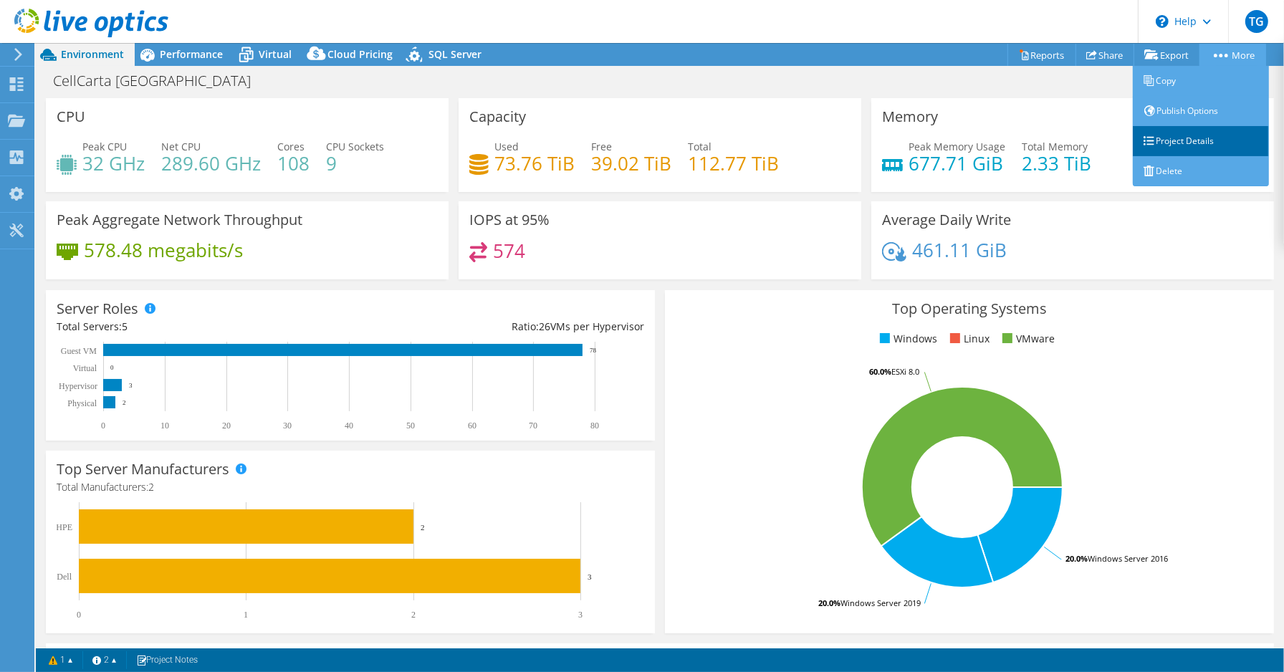
click at [1176, 138] on link "Project Details" at bounding box center [1201, 141] width 136 height 30
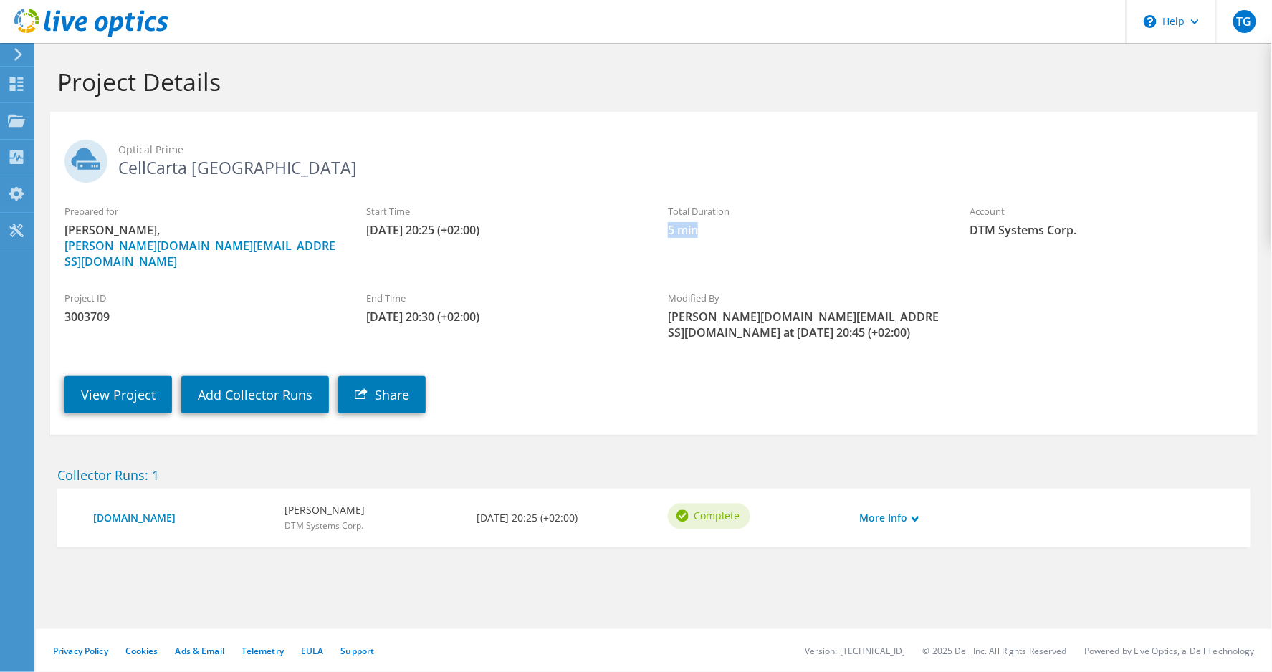
drag, startPoint x: 663, startPoint y: 231, endPoint x: 750, endPoint y: 231, distance: 87.4
click at [750, 230] on div "Total Duration 5 min" at bounding box center [805, 221] width 302 height 48
click at [1154, 103] on div "Project Details" at bounding box center [654, 77] width 1222 height 69
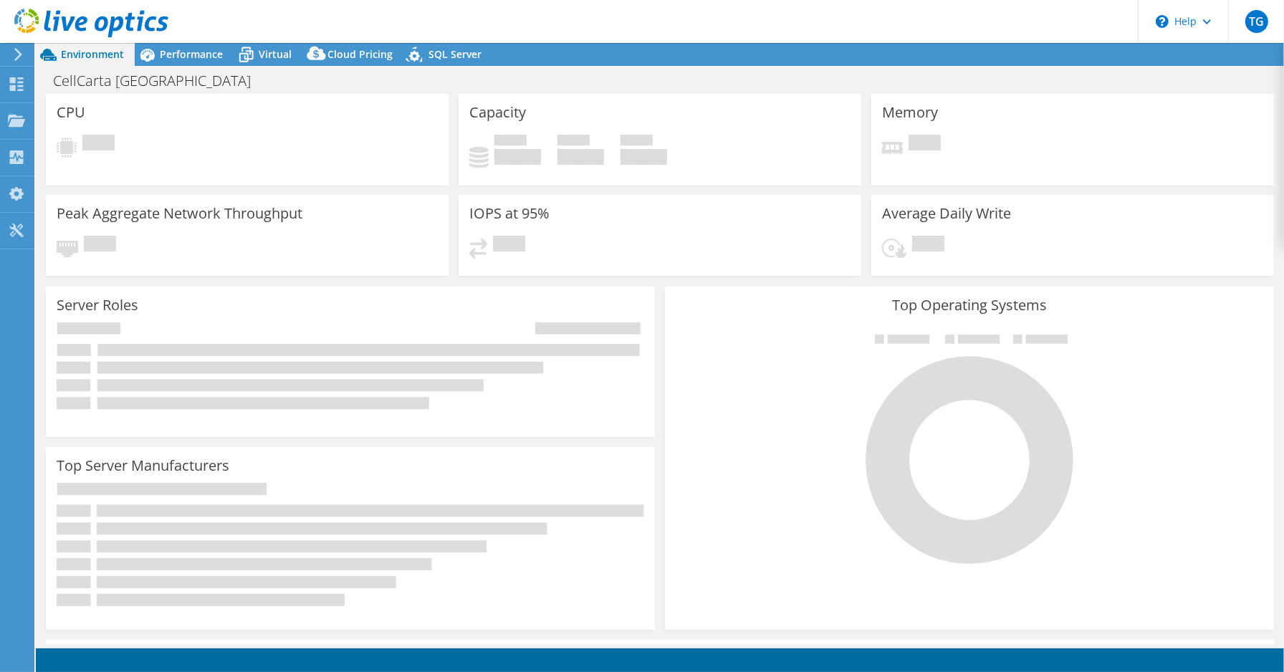
select select "USD"
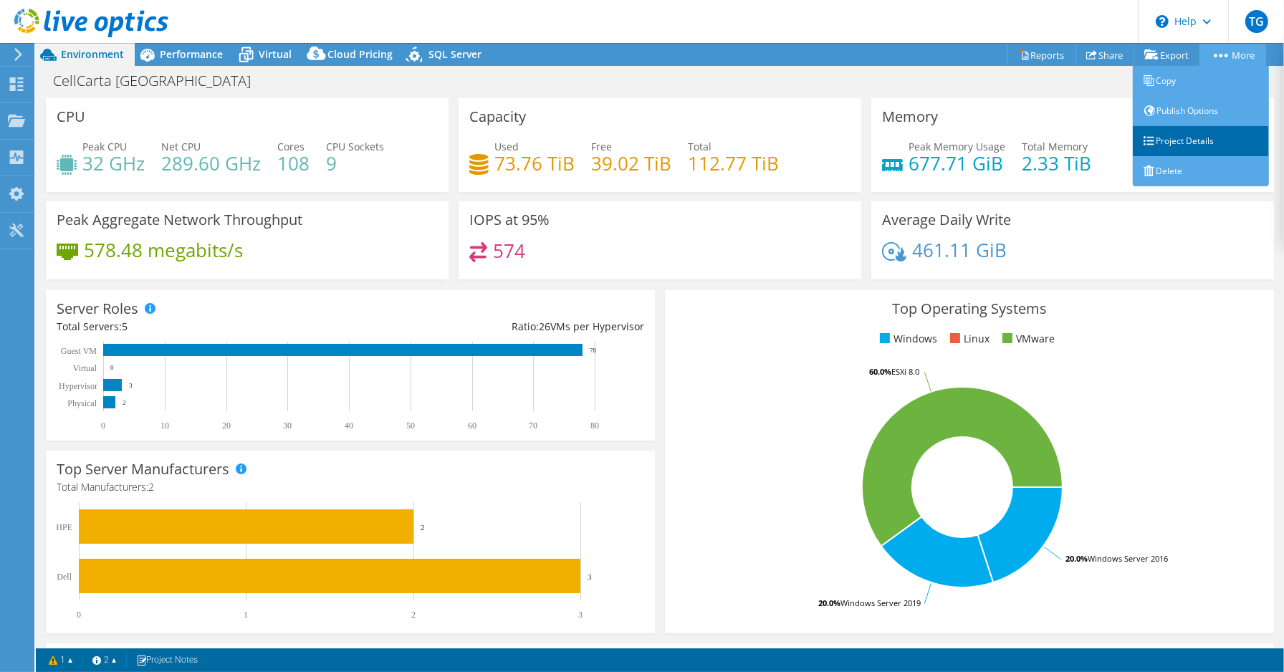
click at [1176, 139] on link "Project Details" at bounding box center [1201, 141] width 136 height 30
click at [1165, 170] on link "Delete" at bounding box center [1201, 171] width 136 height 30
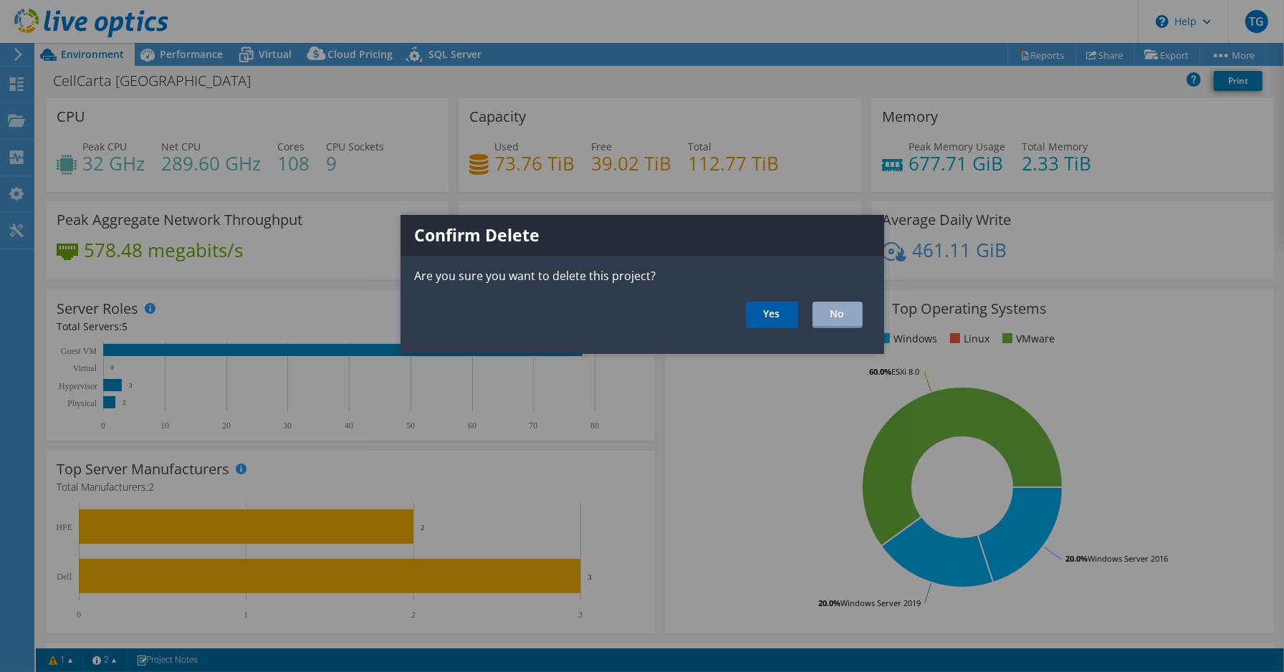
click at [764, 312] on link "Yes" at bounding box center [772, 315] width 52 height 27
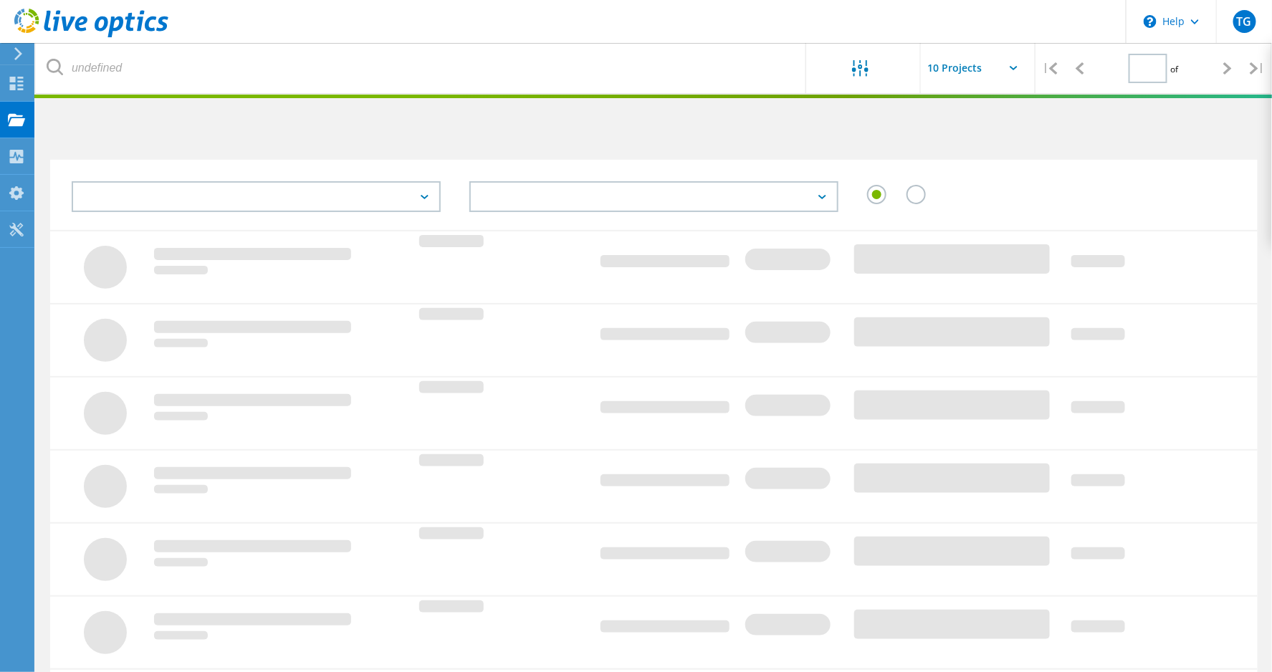
type input "1"
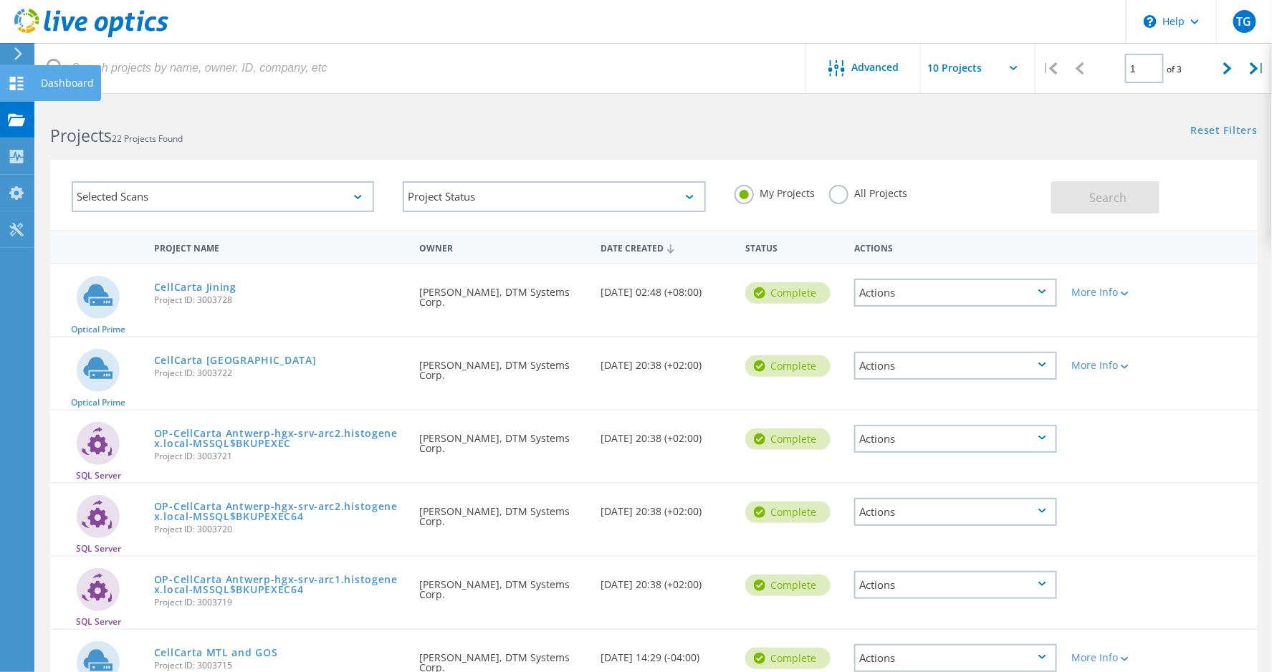
click at [79, 79] on div "Dashboard" at bounding box center [67, 83] width 53 height 10
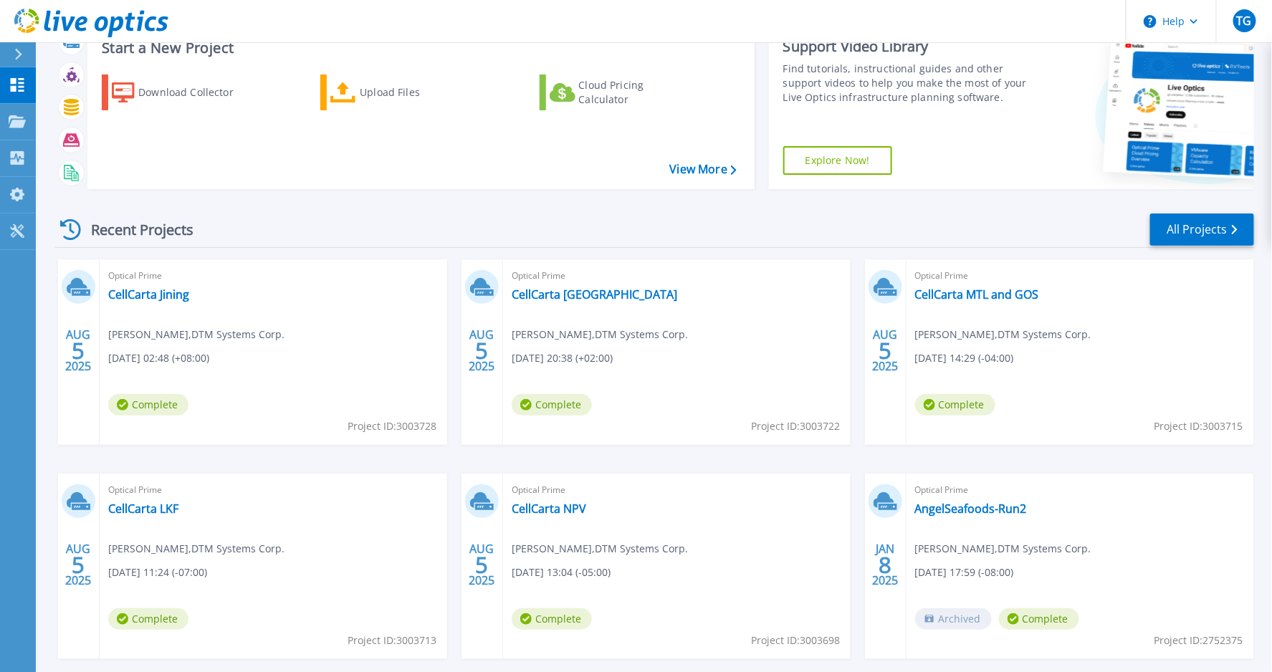
scroll to position [80, 0]
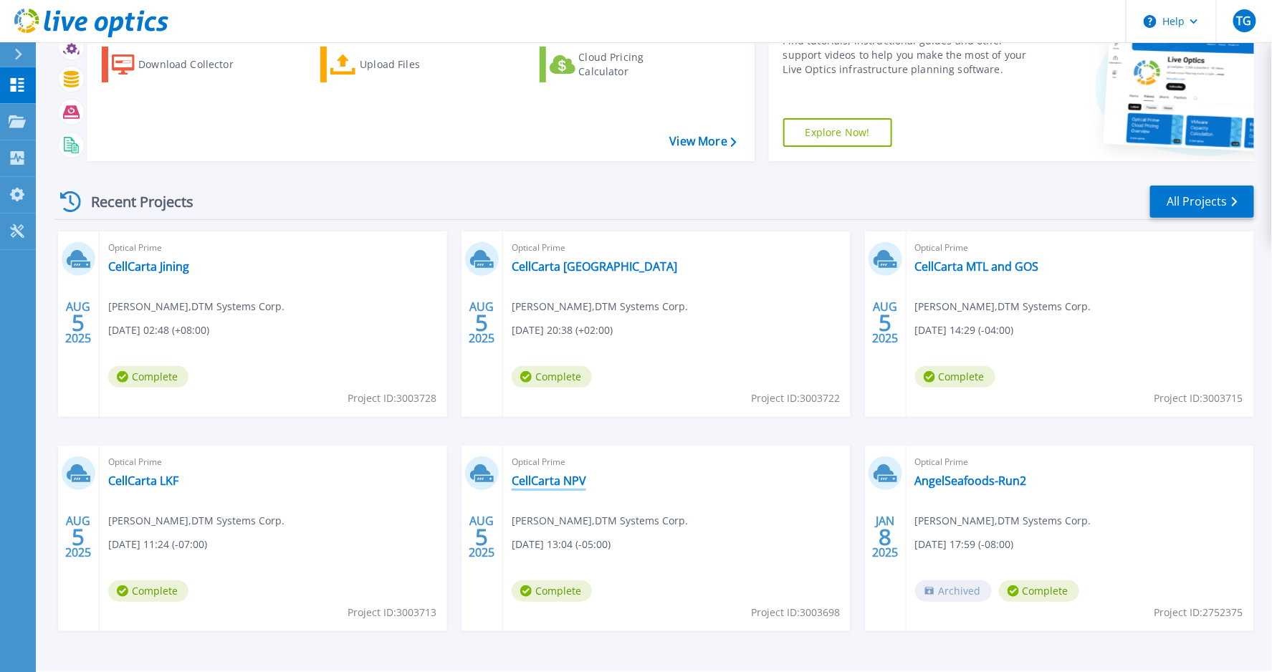
click at [570, 484] on link "CellCarta NPV" at bounding box center [549, 481] width 75 height 14
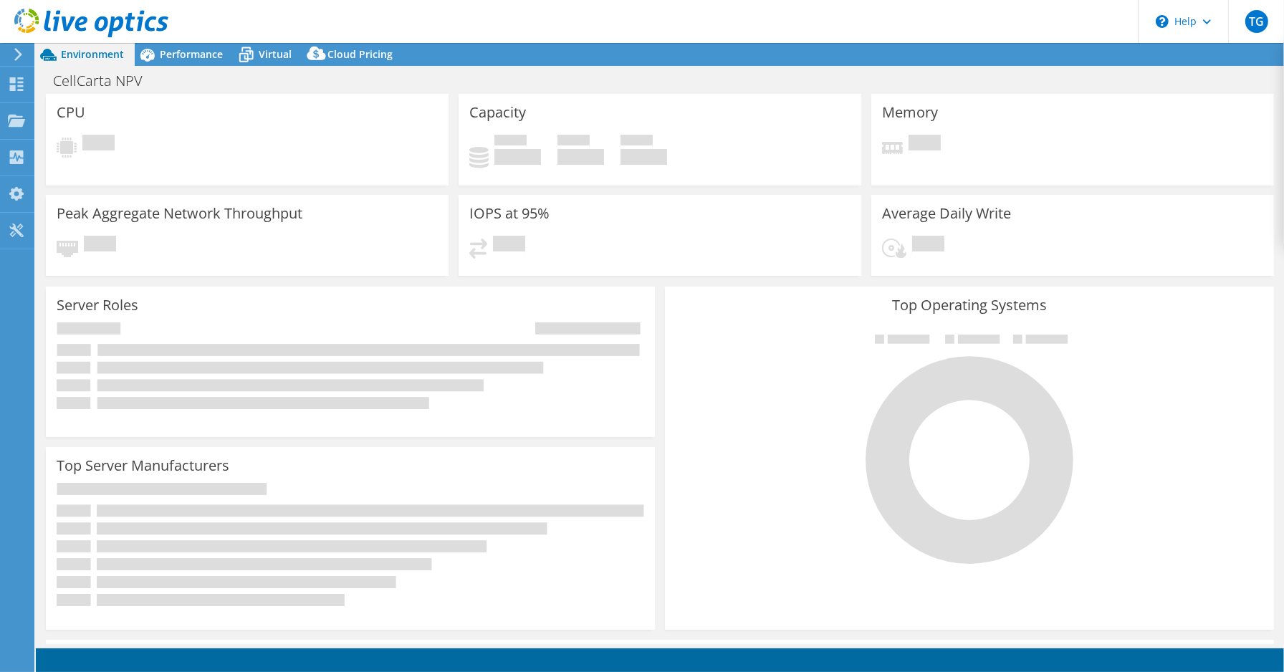
select select "USD"
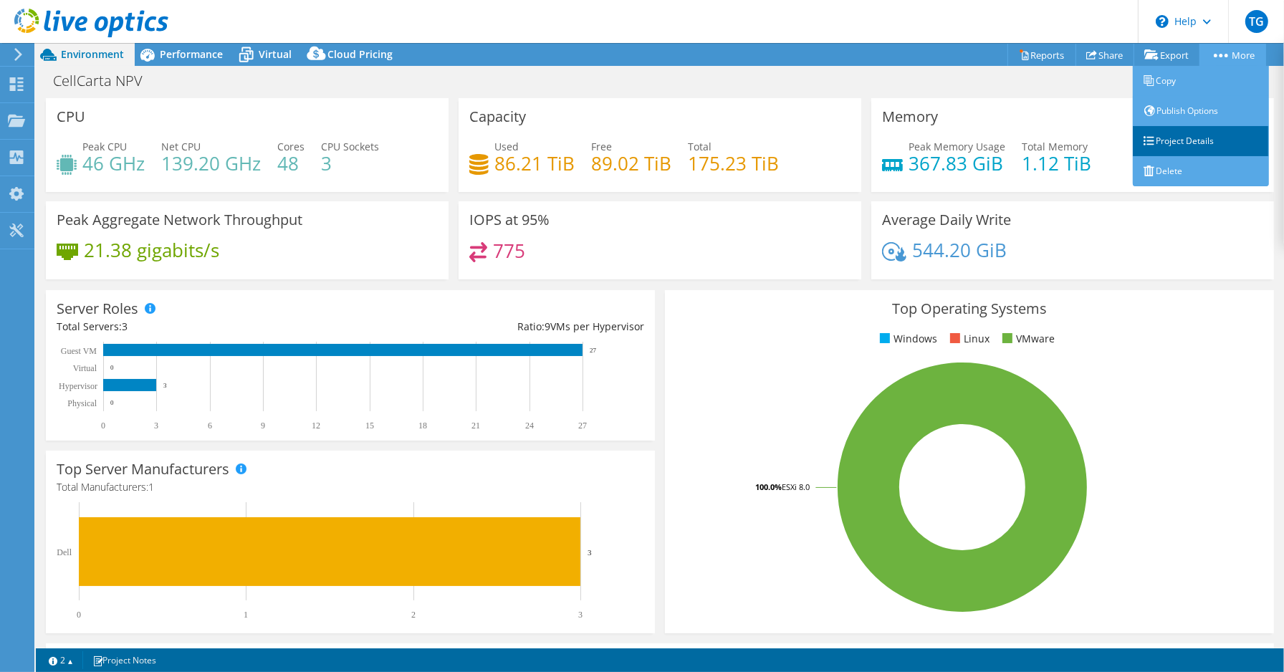
click at [1187, 137] on link "Project Details" at bounding box center [1201, 141] width 136 height 30
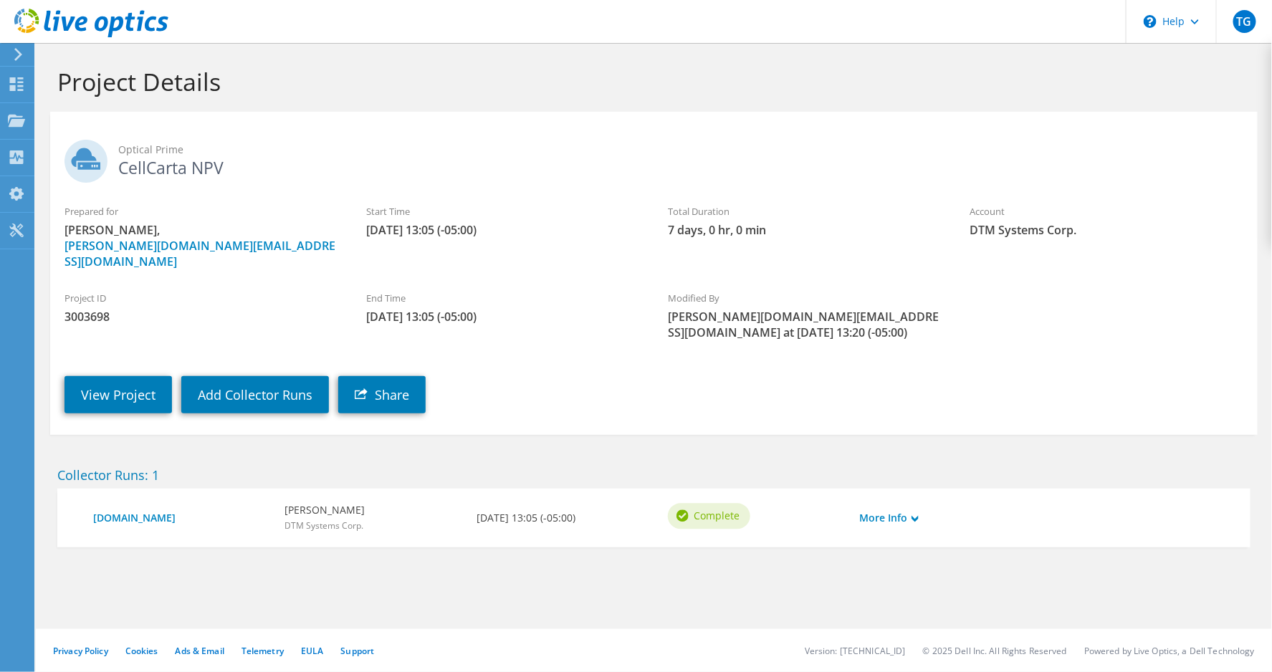
drag, startPoint x: 120, startPoint y: 166, endPoint x: 239, endPoint y: 165, distance: 118.3
click at [239, 165] on h2 "Optical Prime CellCarta NPV" at bounding box center [654, 158] width 1179 height 36
copy h2 "CellCarta NPV"
drag, startPoint x: 366, startPoint y: 211, endPoint x: 507, endPoint y: 237, distance: 143.7
click at [507, 237] on div "Start Time [DATE] 13:05 (-05:00)" at bounding box center [503, 221] width 302 height 48
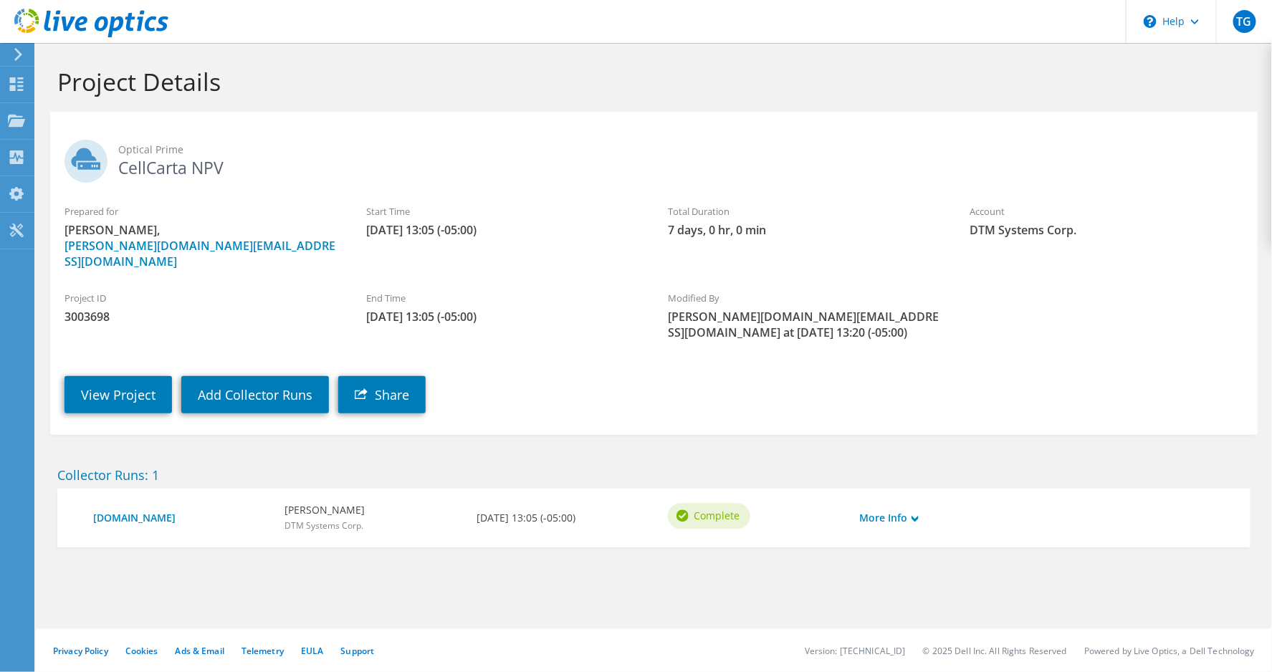
copy div "Start Time [DATE] 13:05 (-05:00)"
drag, startPoint x: 366, startPoint y: 300, endPoint x: 513, endPoint y: 302, distance: 147.7
click at [513, 302] on div "End Time [DATE] 13:05 (-05:00)" at bounding box center [503, 308] width 302 height 48
copy span "[DATE] 13:05 (-05:00)"
click at [57, 82] on div "Dashboard" at bounding box center [67, 85] width 67 height 36
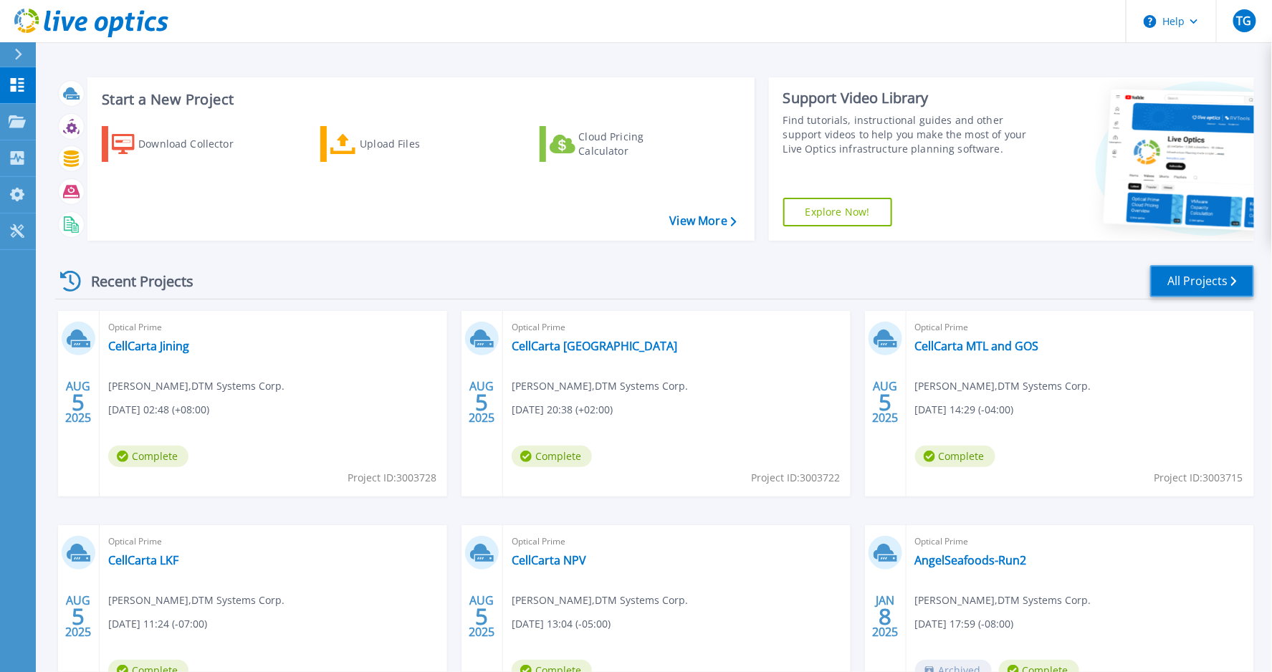
click at [1203, 280] on link "All Projects" at bounding box center [1202, 281] width 104 height 32
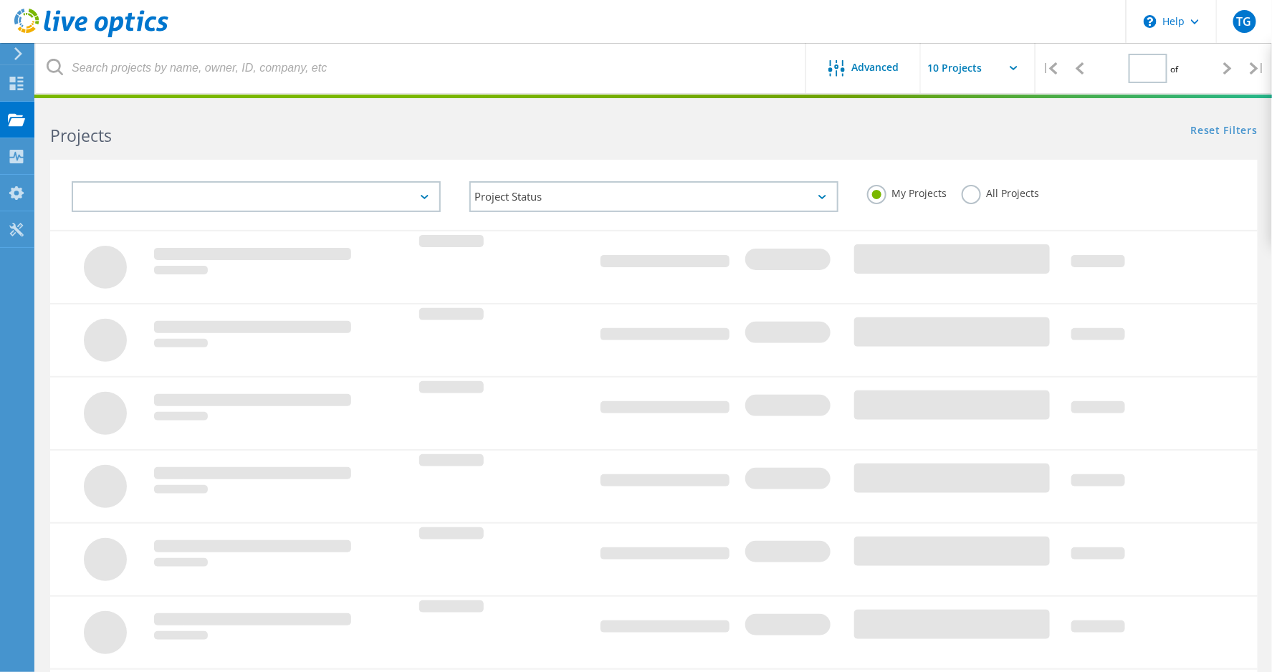
type input "1"
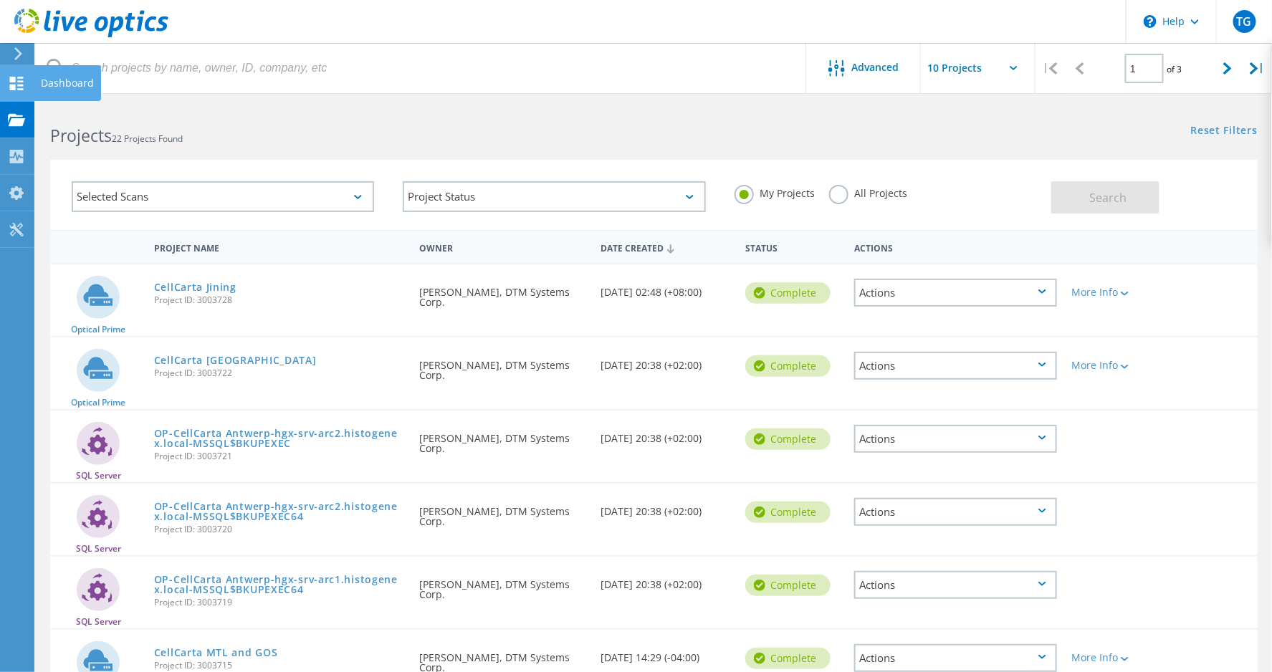
click at [61, 81] on div "Dashboard" at bounding box center [67, 83] width 53 height 10
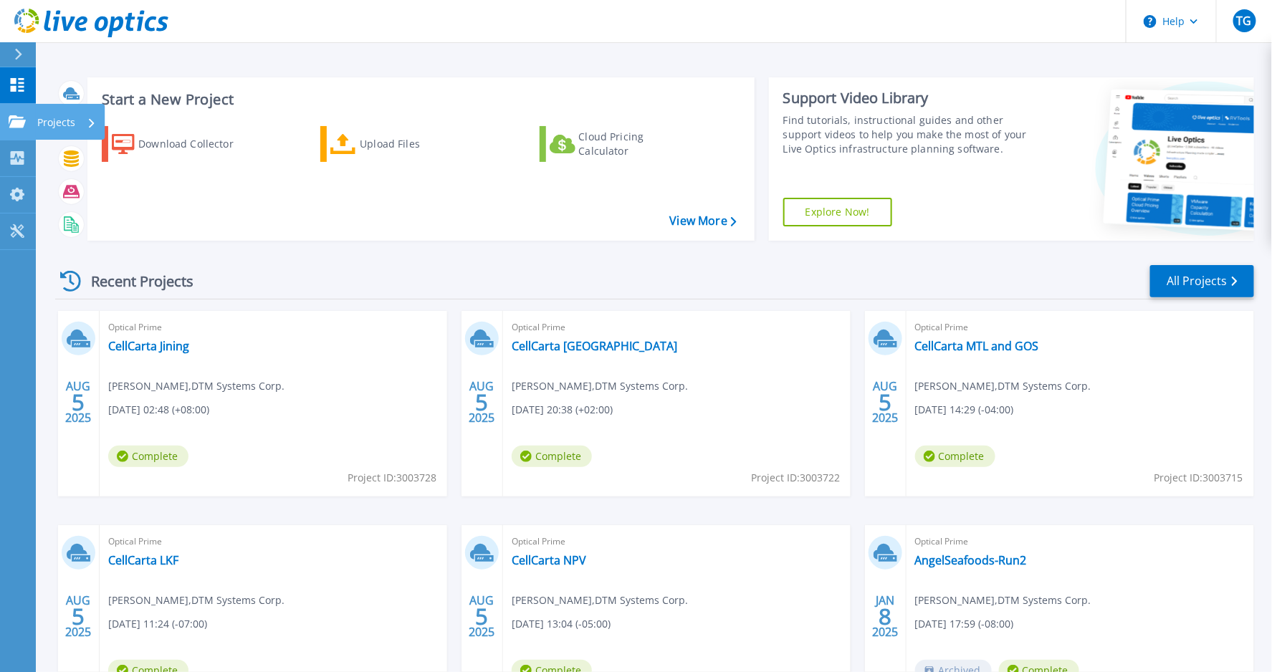
click at [12, 122] on icon at bounding box center [17, 121] width 17 height 12
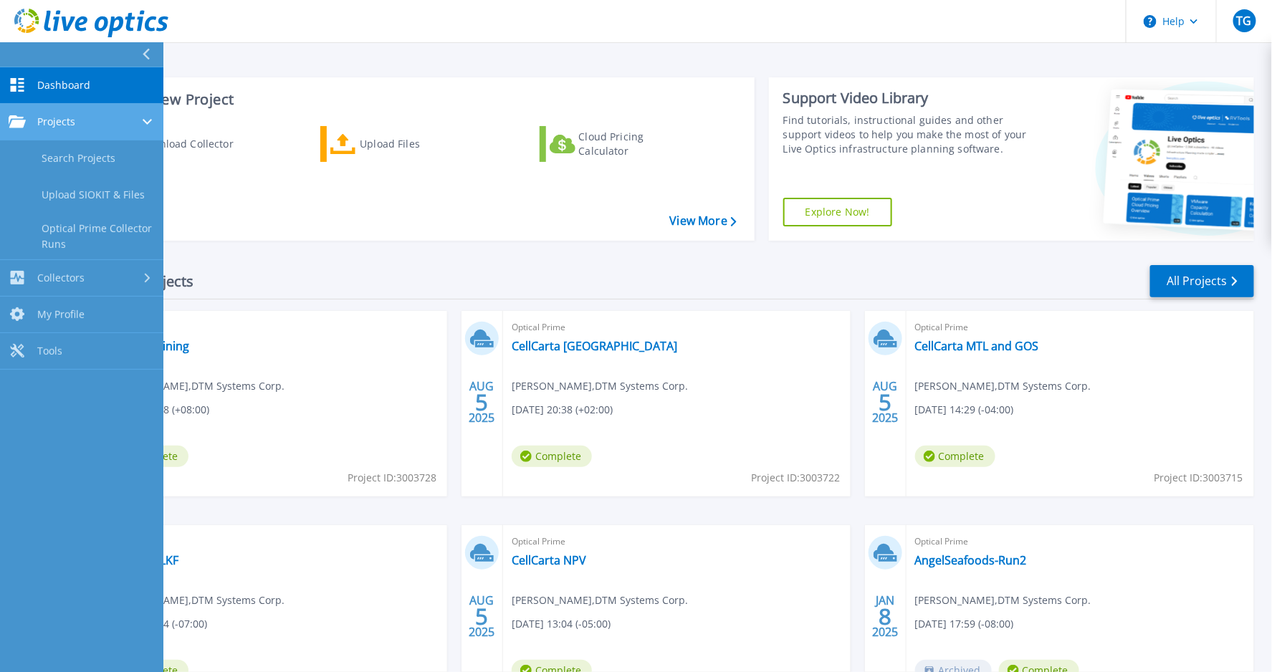
click at [62, 118] on span "Projects" at bounding box center [56, 121] width 38 height 13
click at [91, 122] on div "Projects" at bounding box center [82, 121] width 146 height 13
click at [68, 118] on span "Projects" at bounding box center [56, 121] width 38 height 13
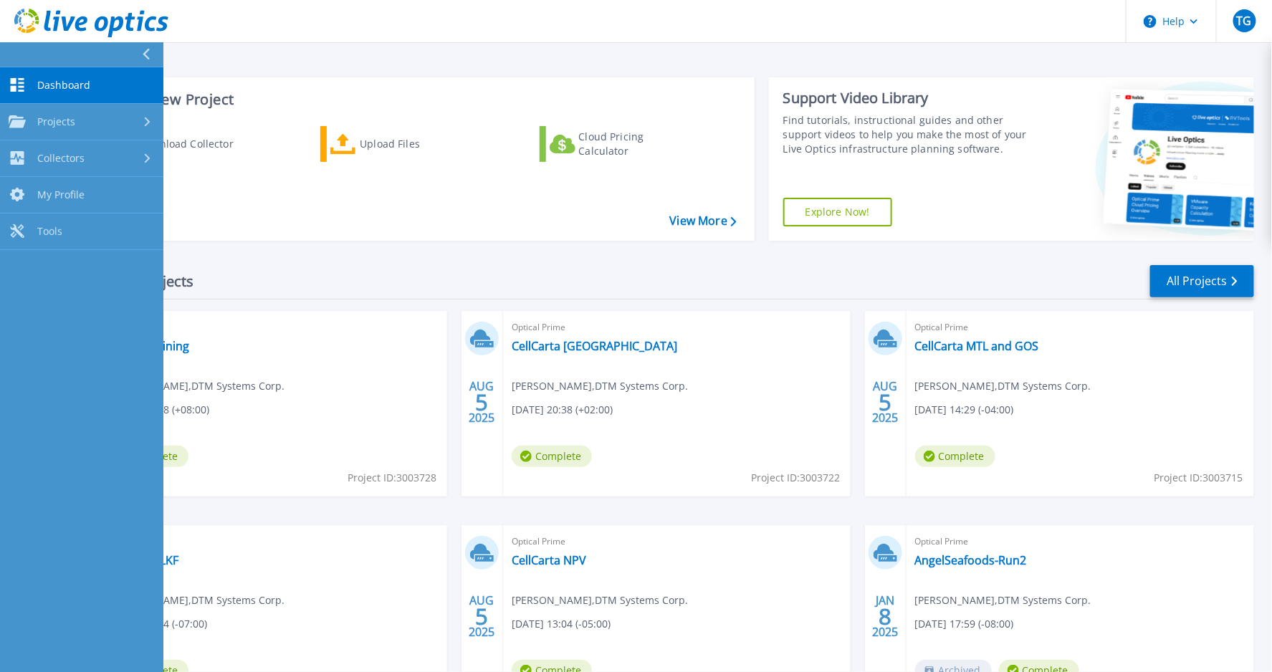
click at [58, 87] on span "Dashboard" at bounding box center [63, 85] width 53 height 13
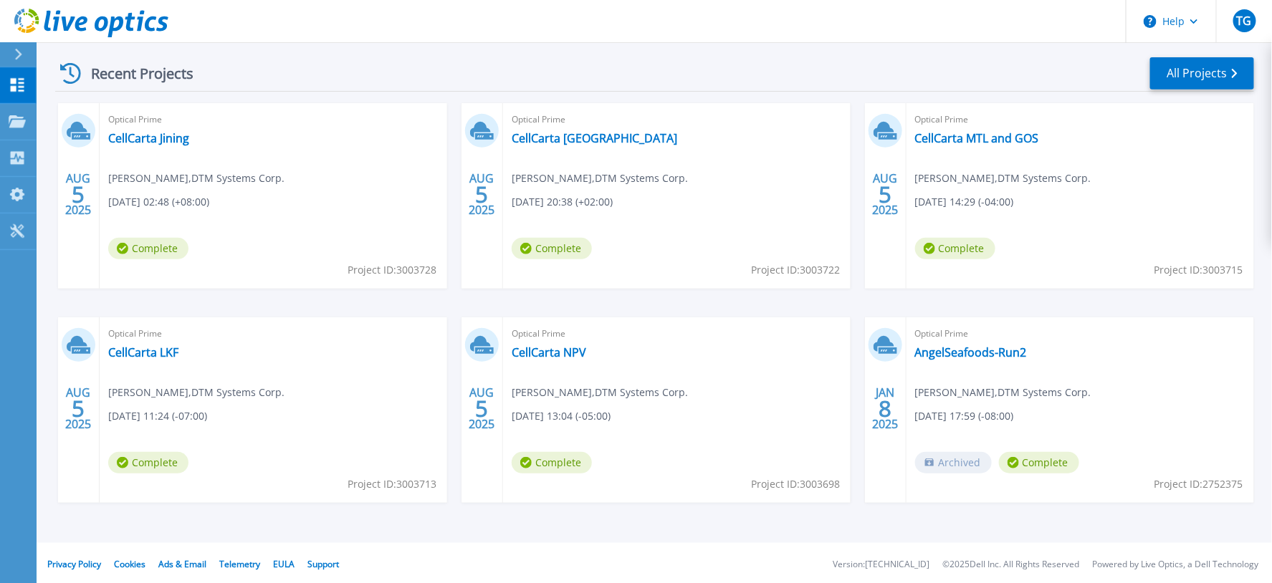
scroll to position [206, 0]
click at [178, 139] on link "CellCarta Jining" at bounding box center [148, 140] width 81 height 14
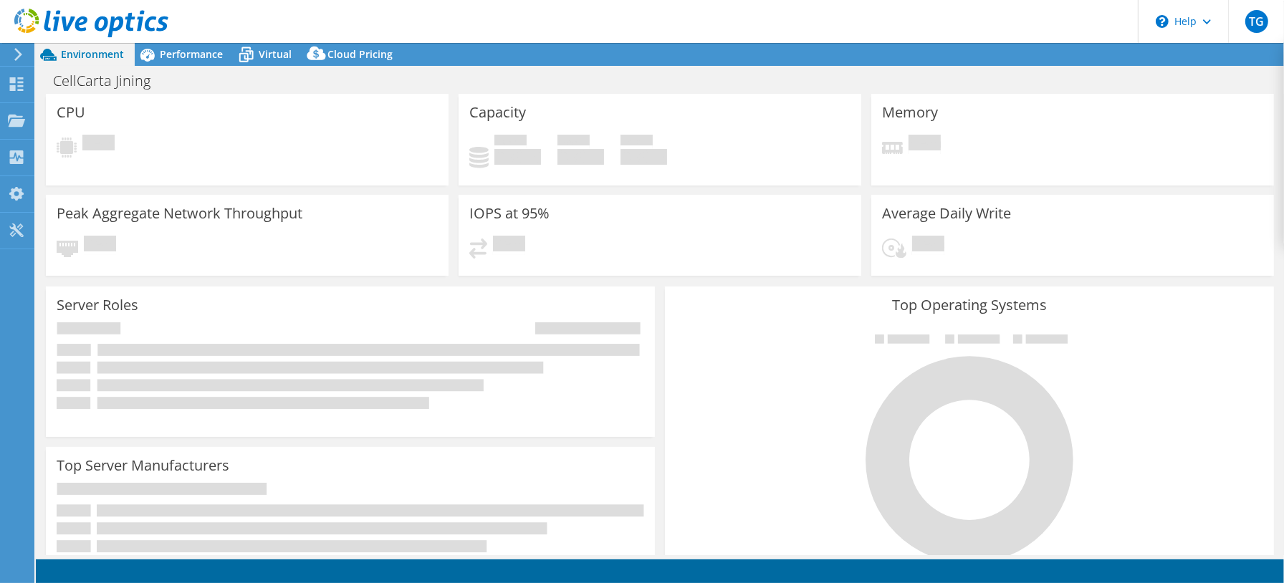
select select "USD"
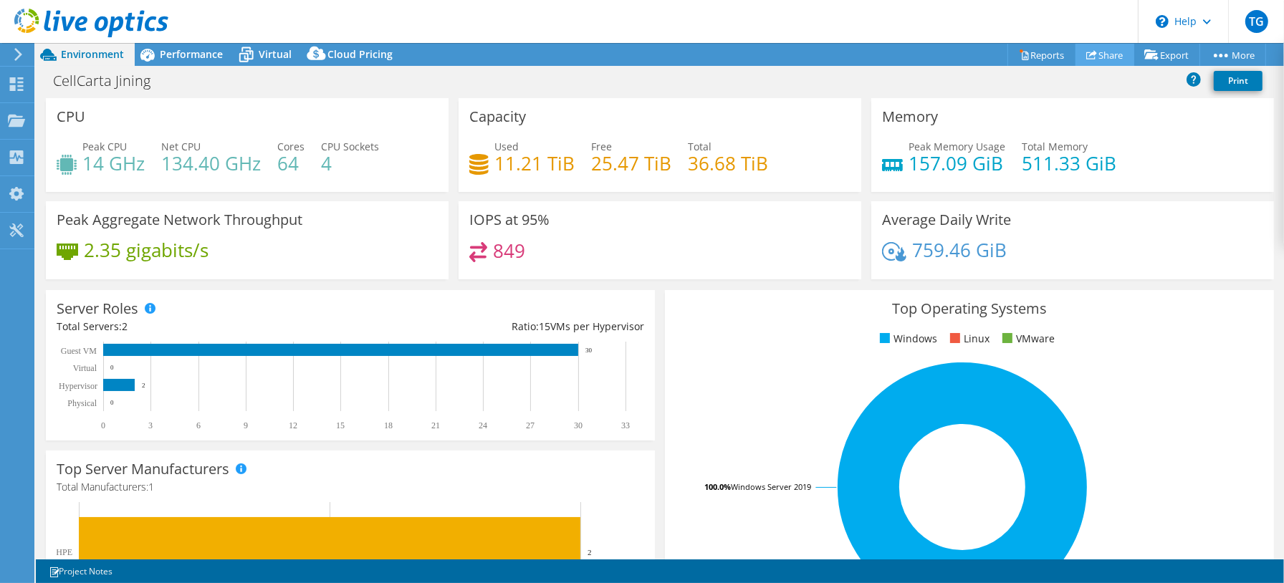
click at [1106, 56] on link "Share" at bounding box center [1105, 55] width 59 height 22
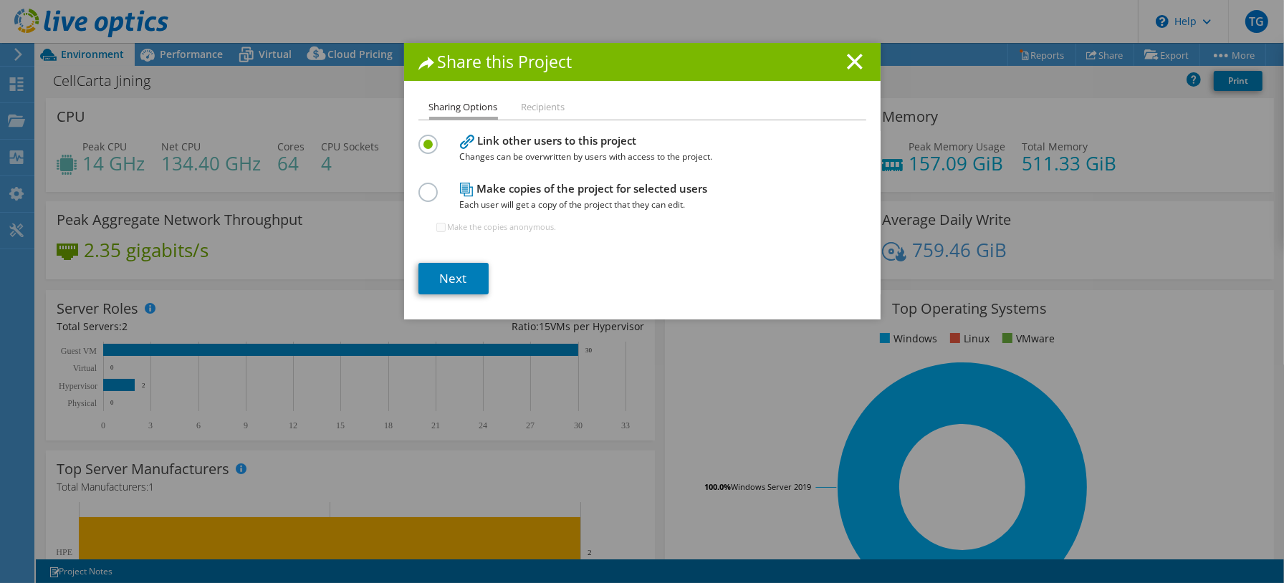
click at [425, 186] on label at bounding box center [431, 185] width 25 height 4
click at [0, 0] on input "radio" at bounding box center [0, 0] width 0 height 0
click at [456, 275] on link "Next" at bounding box center [454, 279] width 70 height 32
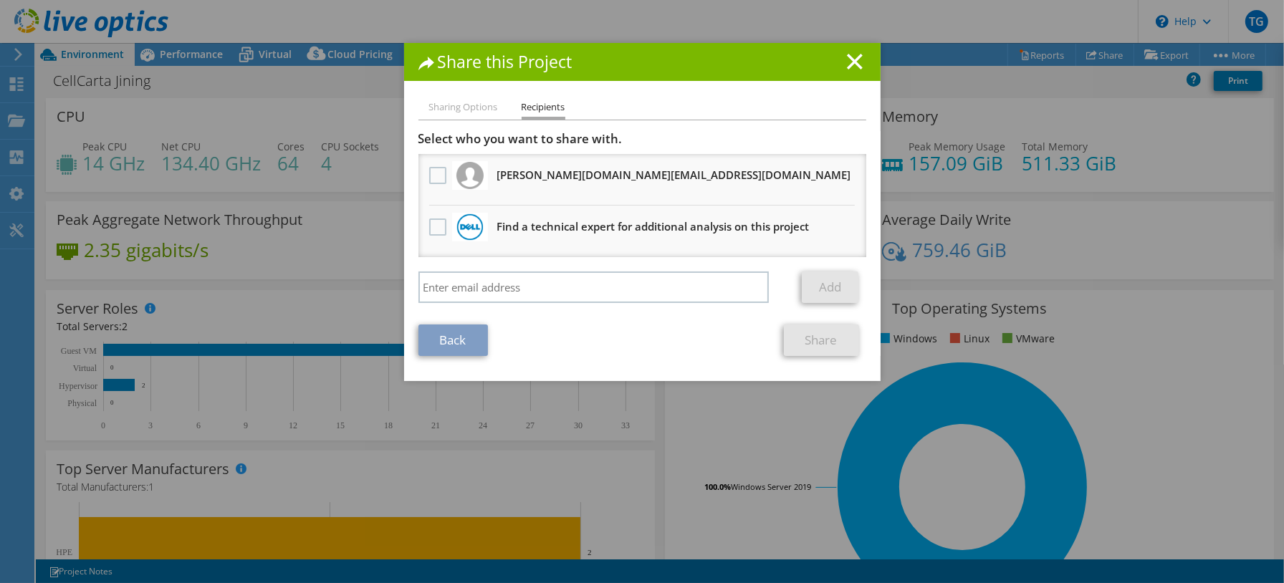
drag, startPoint x: 846, startPoint y: 63, endPoint x: 854, endPoint y: 61, distance: 7.5
click at [848, 62] on line at bounding box center [855, 61] width 14 height 14
